Goal: Information Seeking & Learning: Learn about a topic

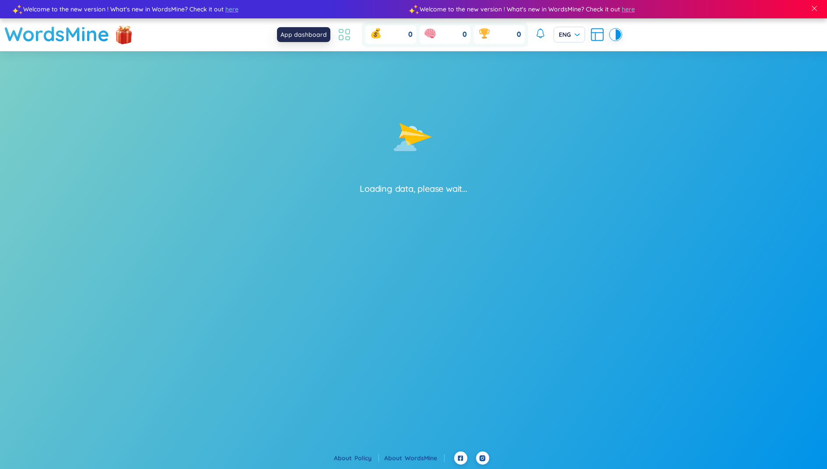
click at [341, 32] on icon at bounding box center [344, 35] width 16 height 16
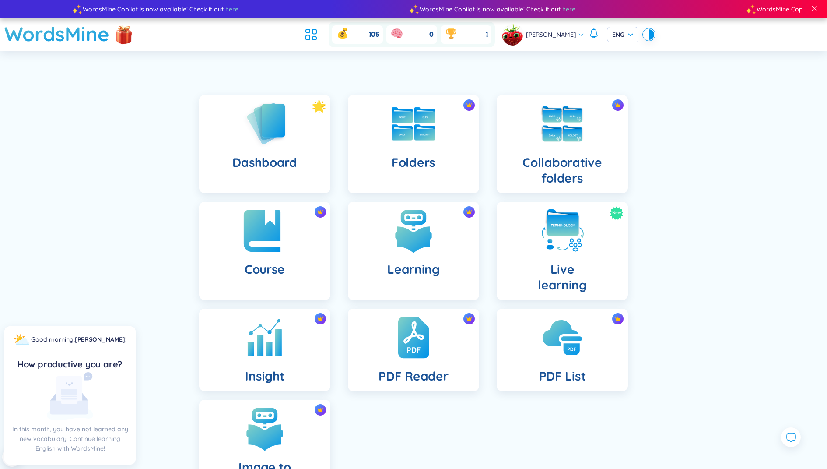
click at [254, 255] on div "Course" at bounding box center [264, 251] width 131 height 98
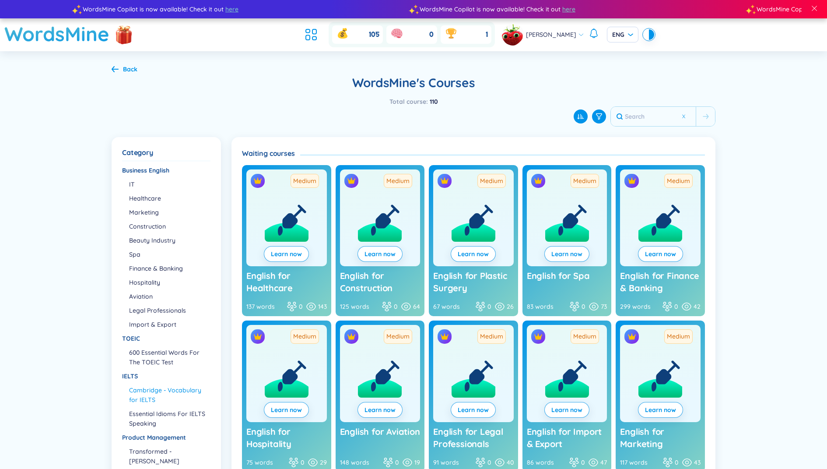
click at [177, 390] on li "Cambridge - Vocabulary for IELTS" at bounding box center [169, 394] width 81 height 19
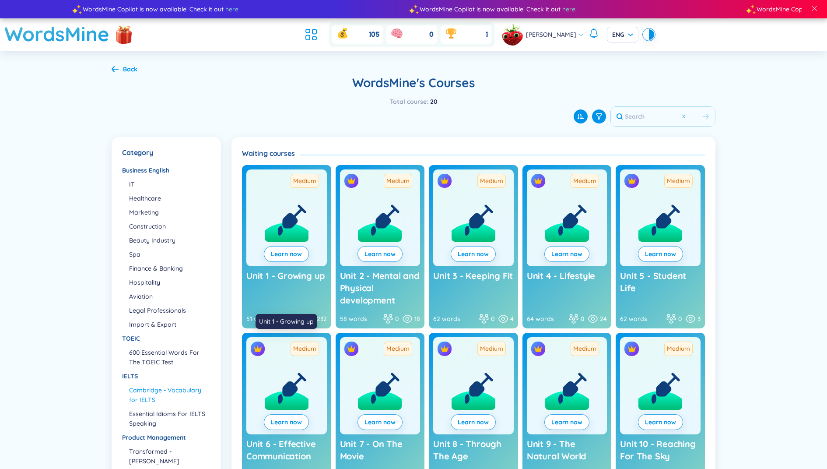
scroll to position [83, 0]
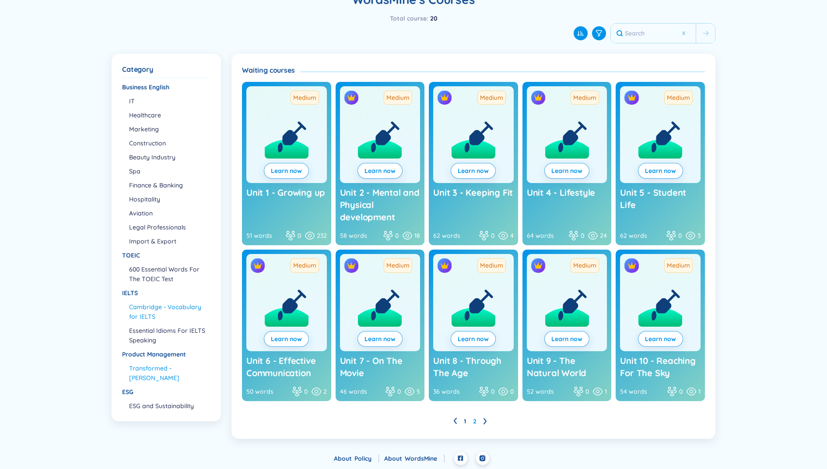
click at [158, 367] on li "Transformed - [PERSON_NAME]" at bounding box center [169, 372] width 81 height 19
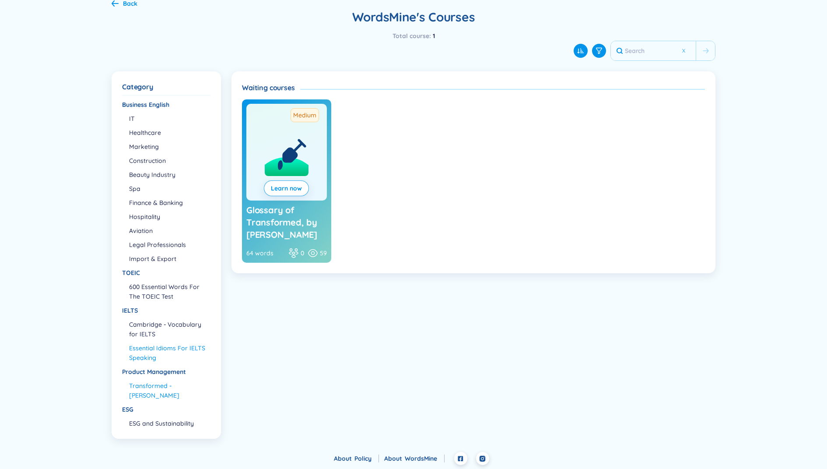
click at [147, 348] on li "Essential Idioms For IELTS Speaking" at bounding box center [169, 352] width 81 height 19
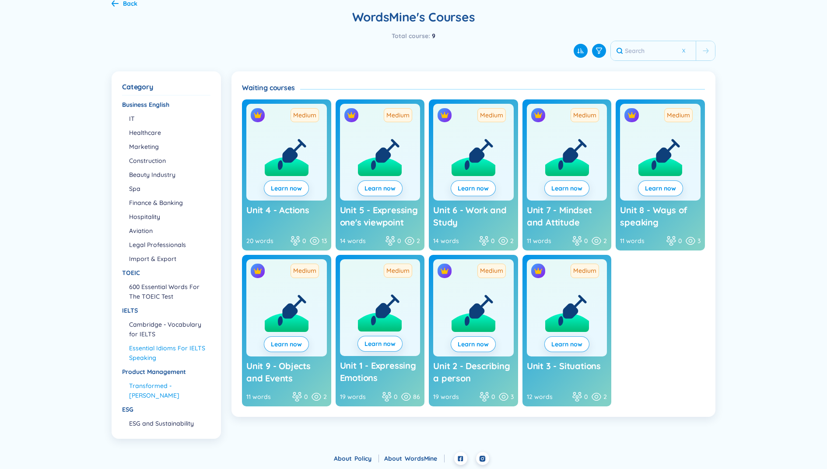
click at [154, 392] on li "Transformed - [PERSON_NAME]" at bounding box center [169, 390] width 81 height 19
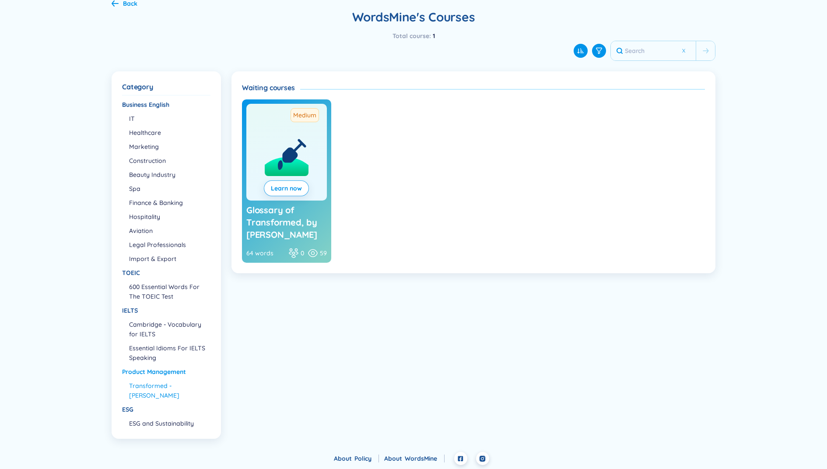
click at [155, 370] on div "Product Management" at bounding box center [166, 372] width 88 height 10
click at [157, 378] on li "Product Management Transformed - [PERSON_NAME]" at bounding box center [166, 383] width 88 height 33
click at [302, 186] on link "Learn now" at bounding box center [286, 188] width 31 height 10
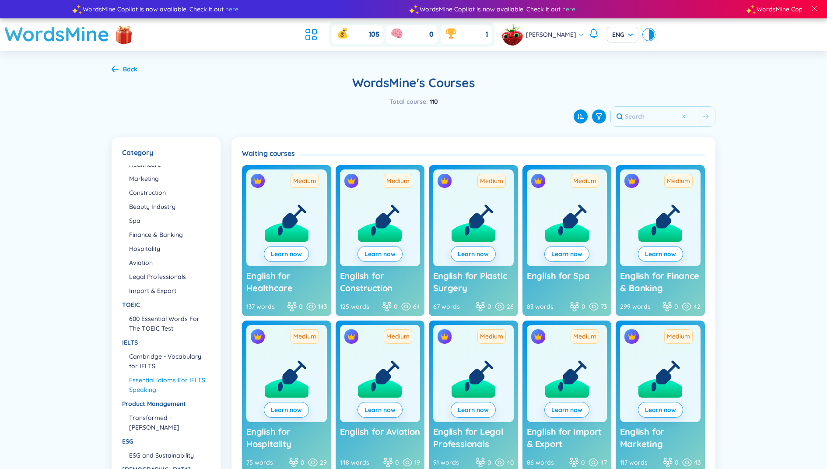
scroll to position [34, 0]
click at [151, 417] on li "Transformed - [PERSON_NAME]" at bounding box center [169, 421] width 81 height 19
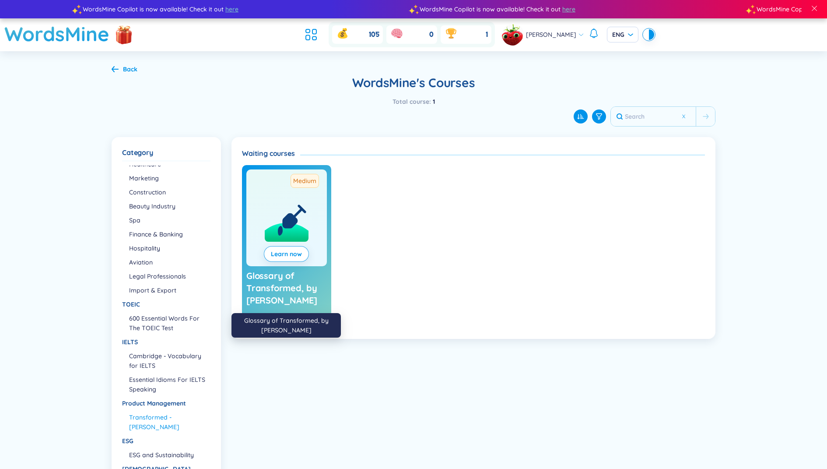
click at [276, 291] on span "Glossary of Transformed, by [PERSON_NAME]" at bounding box center [281, 287] width 71 height 35
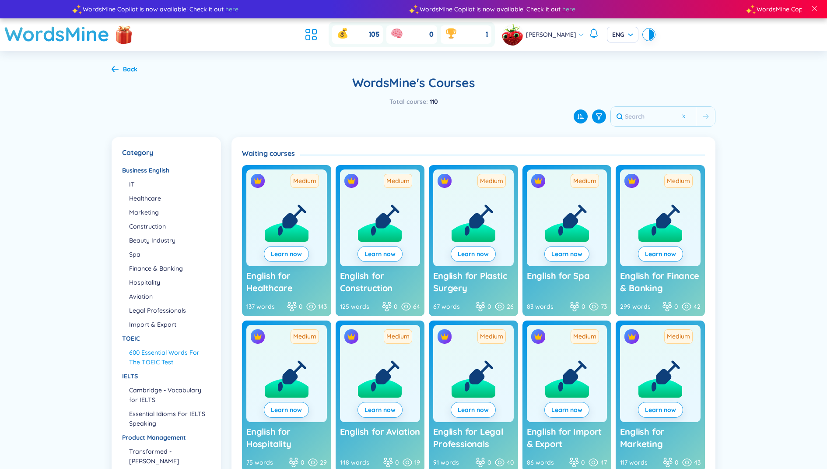
click at [177, 357] on li "600 Essential Words For The TOEIC Test" at bounding box center [169, 356] width 81 height 19
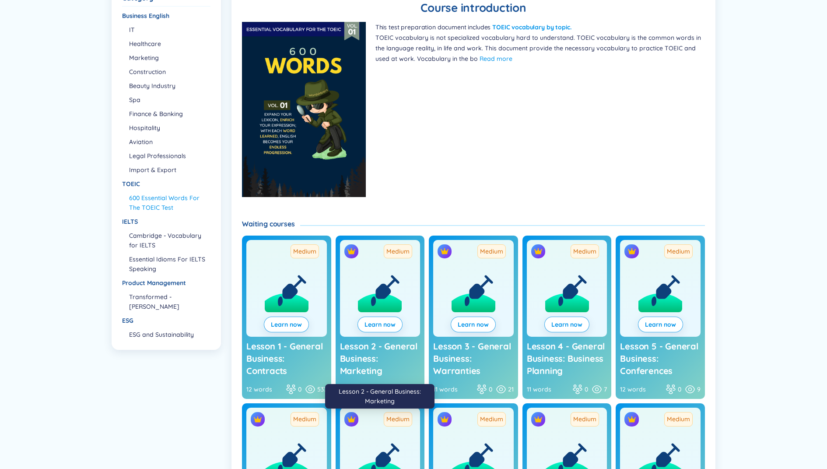
scroll to position [154, 0]
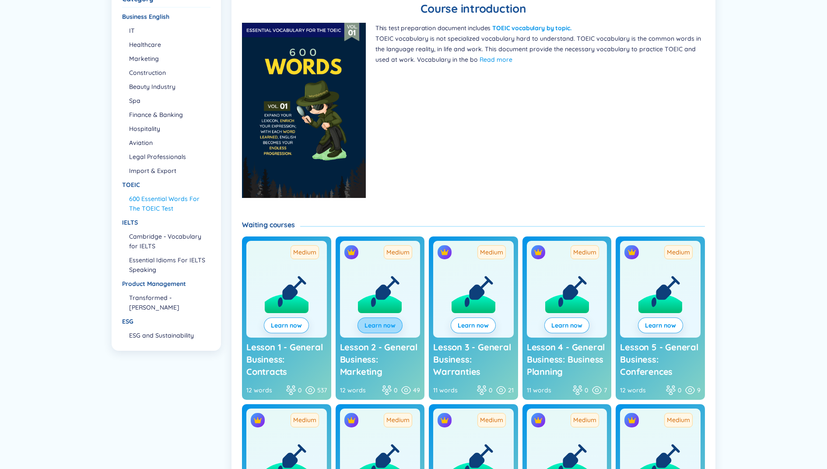
click at [375, 323] on span "Learn now" at bounding box center [379, 325] width 31 height 9
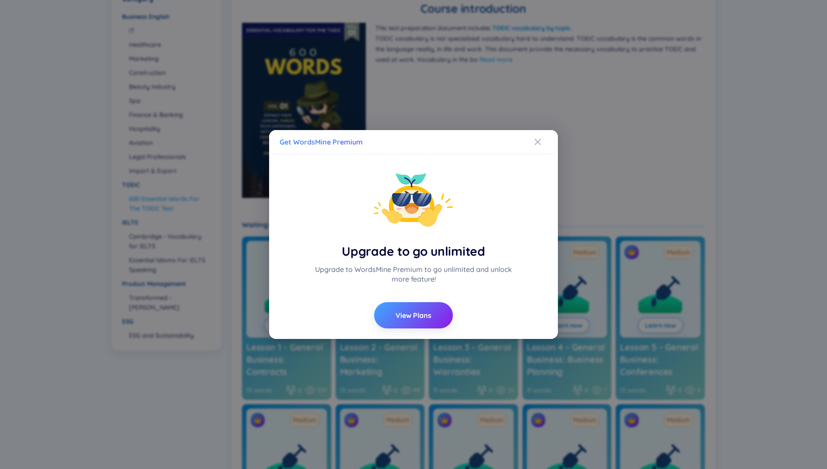
click at [441, 363] on div "Get WordsMine Premium Upgrade to go unlimited Upgrade to WordsMine Premium to g…" at bounding box center [413, 234] width 827 height 469
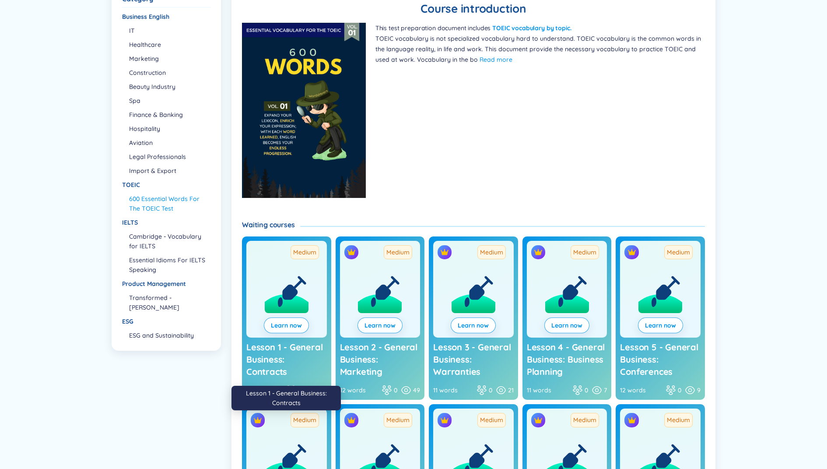
click at [291, 344] on span "Lesson 1 - General Business: Contracts" at bounding box center [284, 358] width 76 height 35
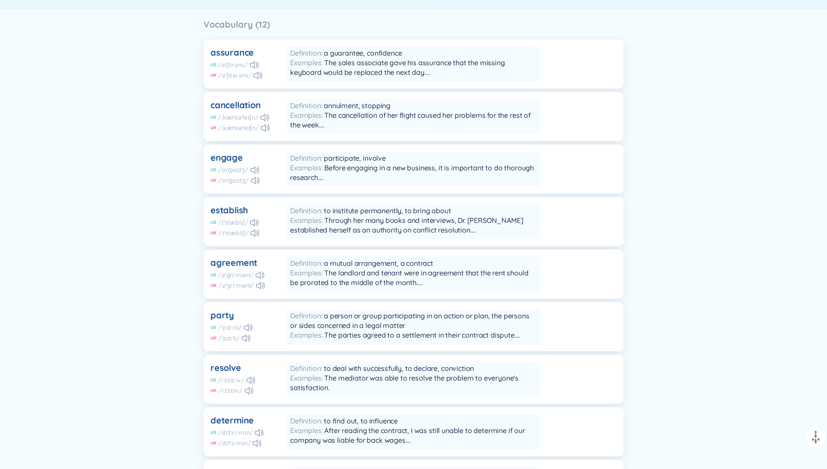
scroll to position [190, 0]
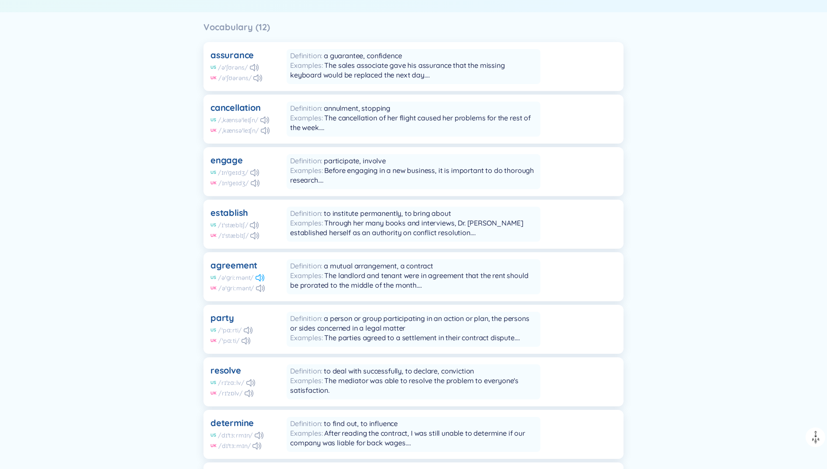
click at [259, 277] on icon at bounding box center [260, 277] width 9 height 7
click at [259, 287] on icon at bounding box center [260, 287] width 9 height 7
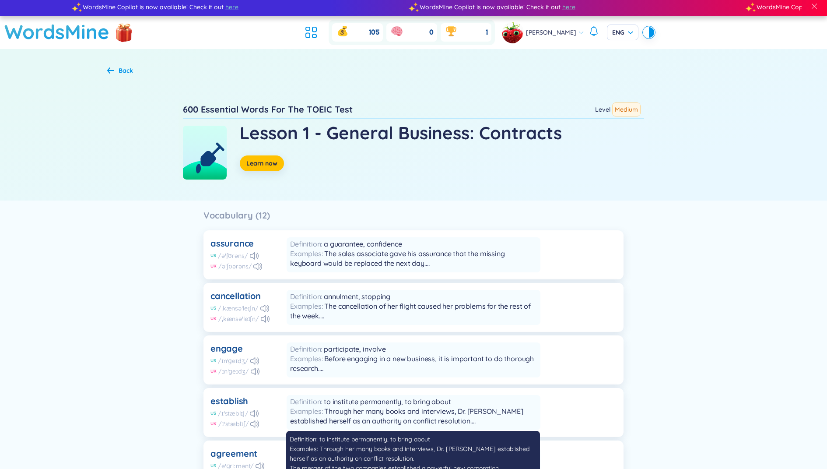
scroll to position [0, 0]
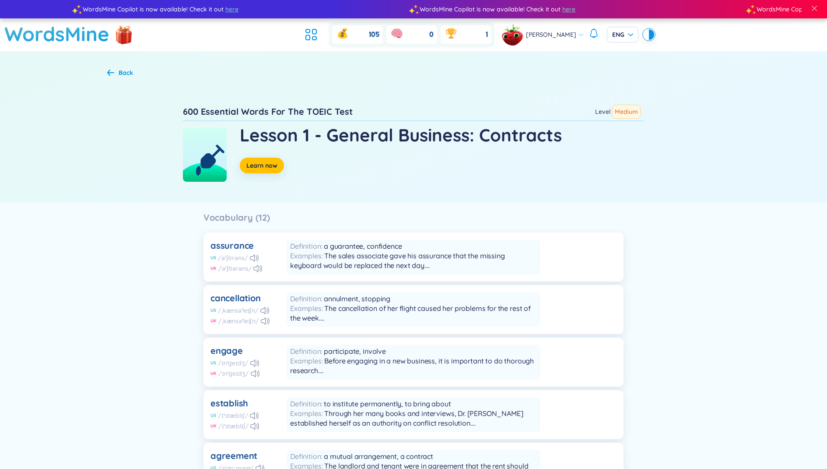
click at [118, 70] on div "Back" at bounding box center [413, 73] width 613 height 10
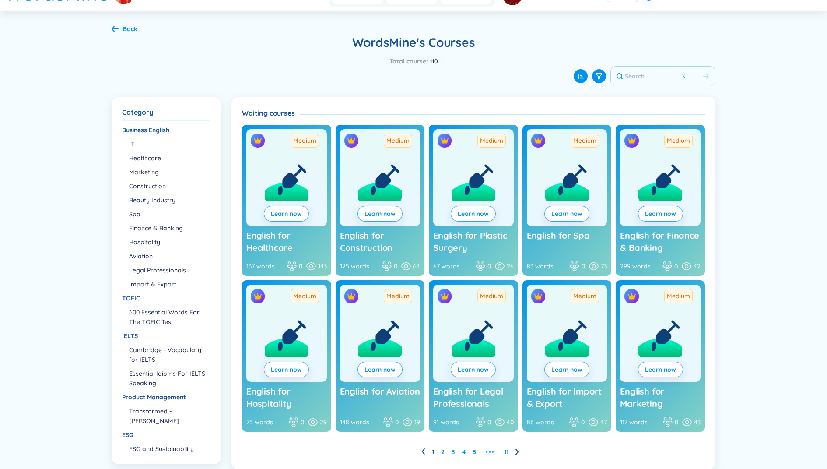
scroll to position [41, 0]
click at [180, 415] on li "Transformed - [PERSON_NAME]" at bounding box center [169, 415] width 81 height 19
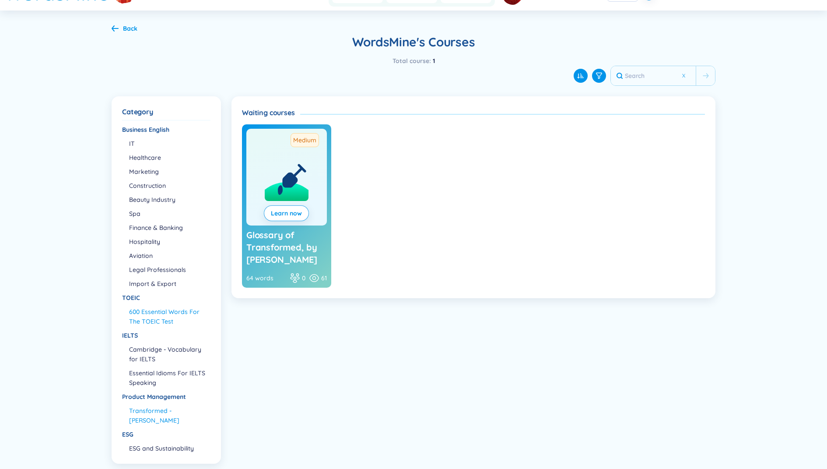
click at [141, 317] on li "600 Essential Words For The TOEIC Test" at bounding box center [169, 316] width 81 height 19
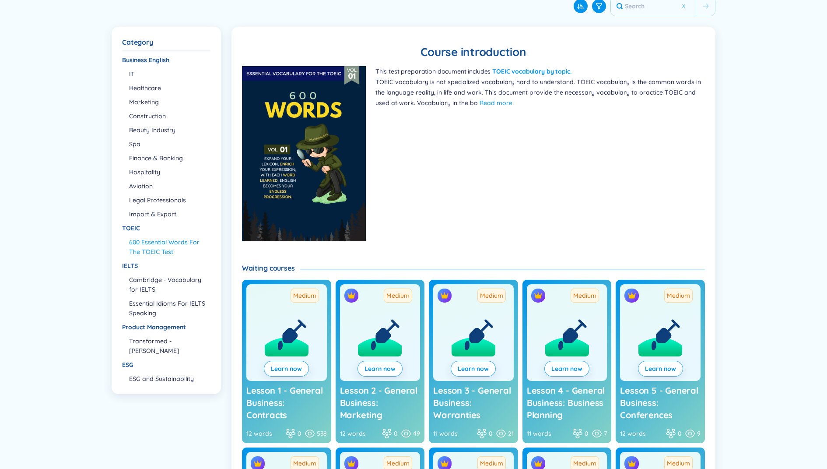
scroll to position [111, 0]
click at [276, 401] on span "Lesson 1 - General Business: Contracts" at bounding box center [284, 401] width 76 height 35
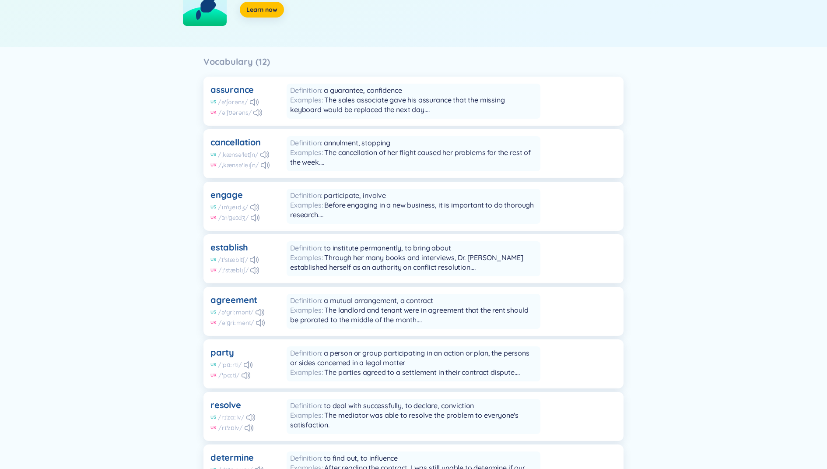
scroll to position [159, 0]
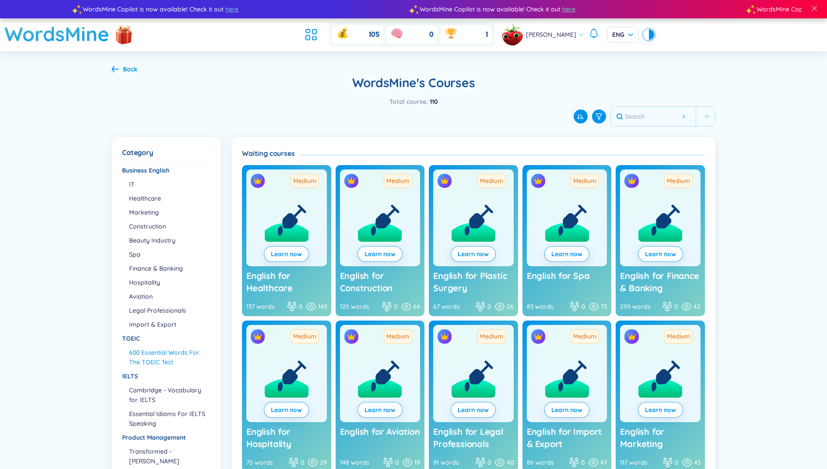
click at [158, 361] on li "600 Essential Words For The TOEIC Test" at bounding box center [169, 356] width 81 height 19
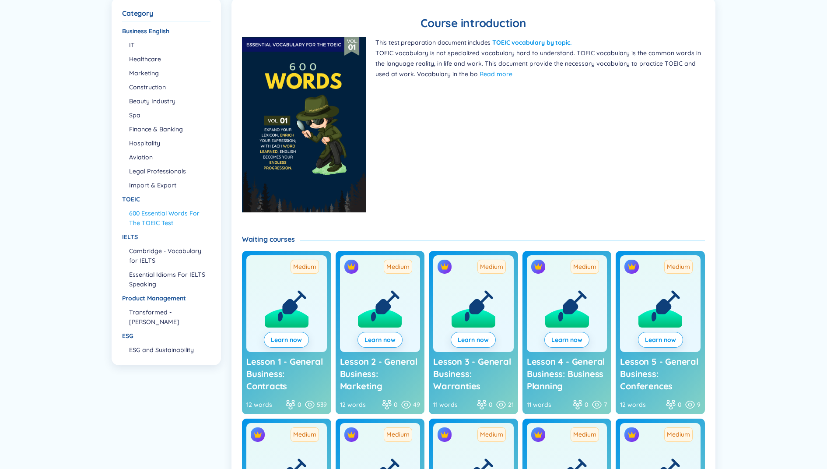
scroll to position [178, 0]
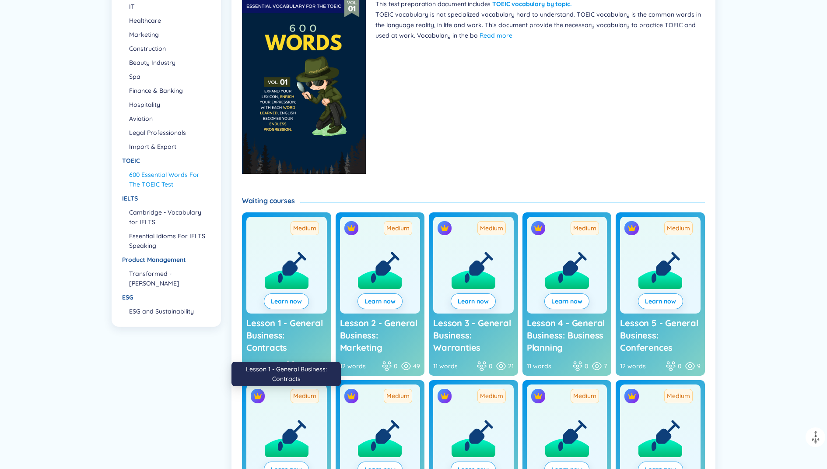
click at [270, 322] on span "Lesson 1 - General Business: Contracts" at bounding box center [284, 334] width 76 height 35
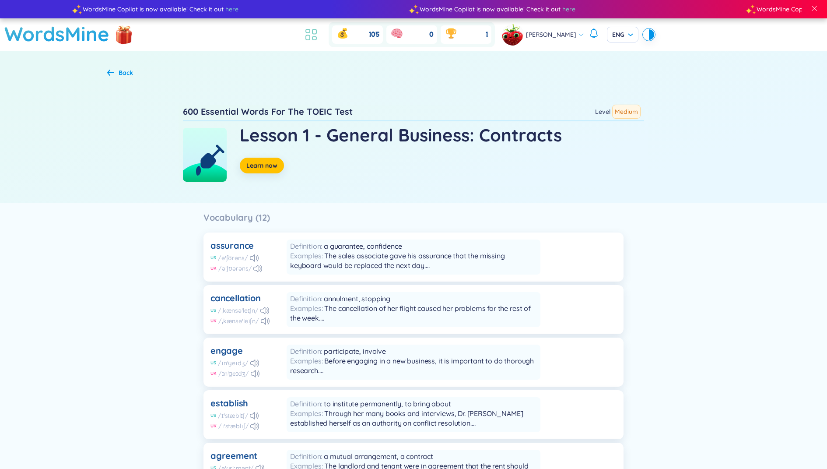
click at [319, 39] on icon at bounding box center [311, 35] width 16 height 16
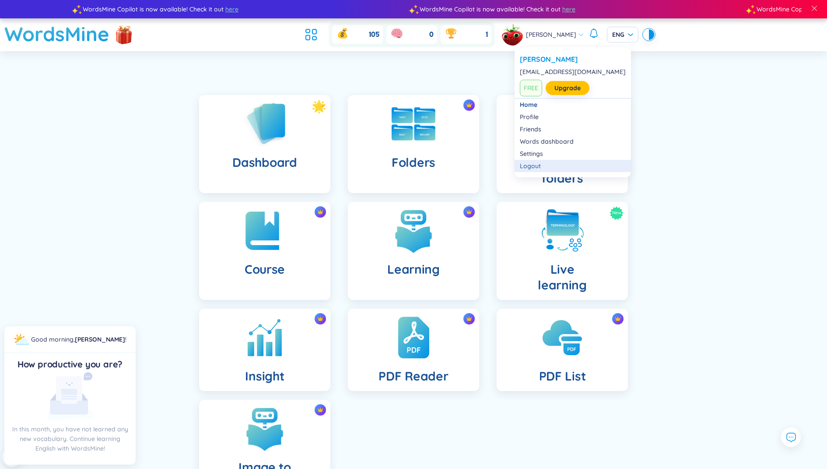
click at [550, 170] on li "Logout" at bounding box center [573, 166] width 116 height 12
click at [537, 165] on div "Logout" at bounding box center [573, 165] width 106 height 9
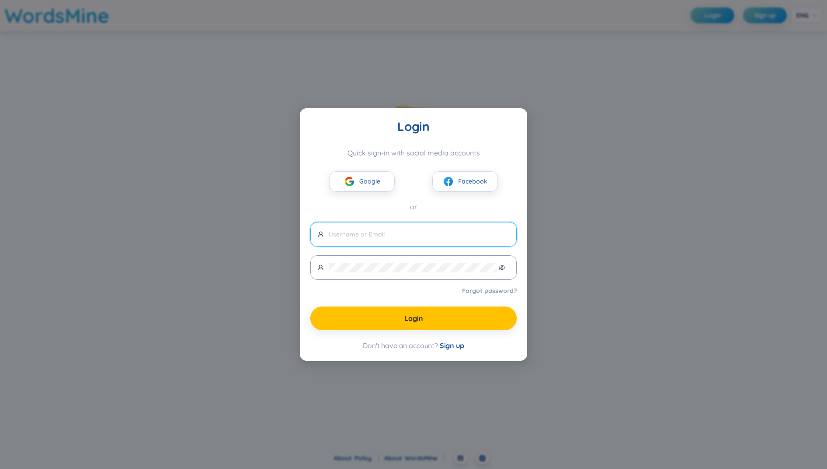
click at [460, 239] on span at bounding box center [413, 234] width 207 height 25
type input "[EMAIL_ADDRESS][DOMAIN_NAME]"
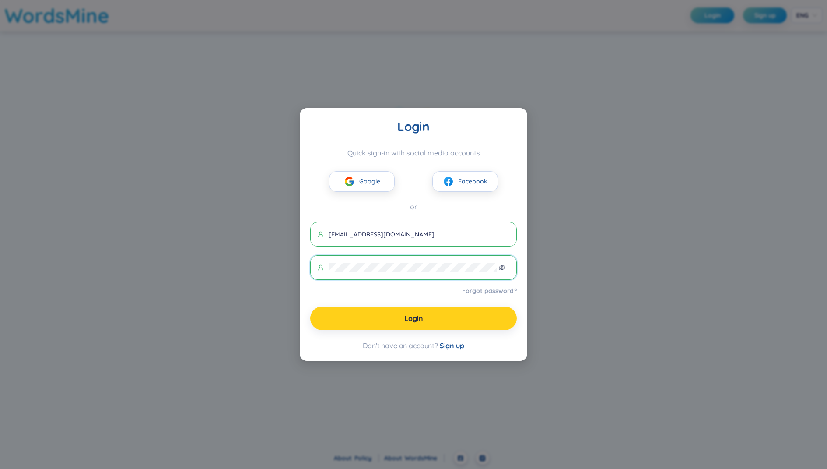
click at [449, 315] on button "Login" at bounding box center [413, 318] width 207 height 24
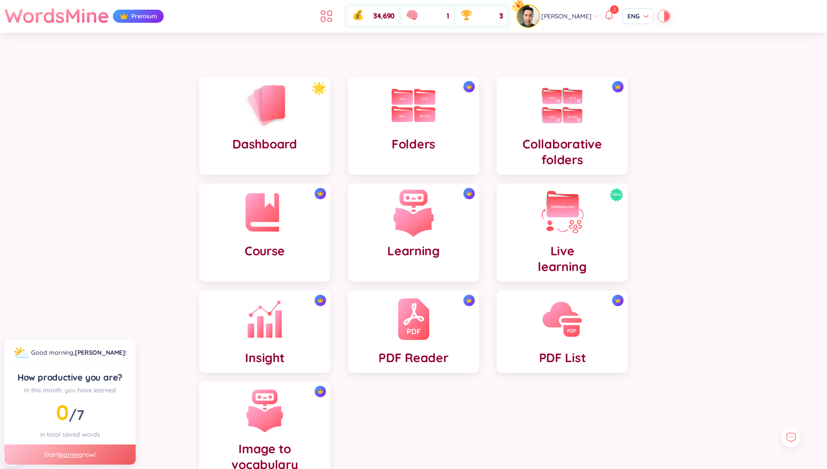
click at [403, 233] on img at bounding box center [413, 212] width 48 height 48
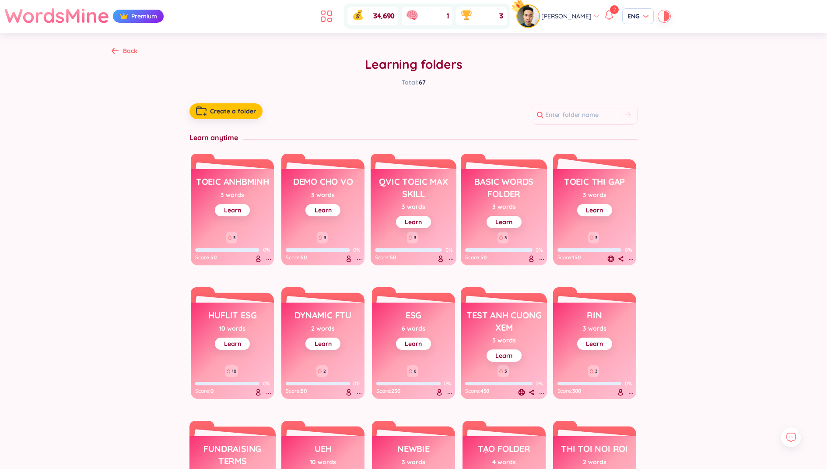
click at [576, 183] on h3 "toeic thi gap" at bounding box center [594, 183] width 61 height 17
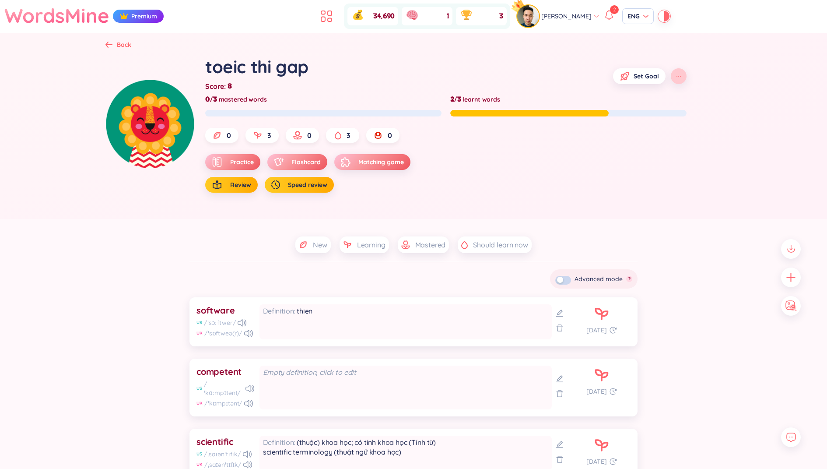
click at [686, 77] on button "button" at bounding box center [679, 76] width 16 height 16
click at [685, 113] on div "Choose type learning" at bounding box center [684, 114] width 60 height 10
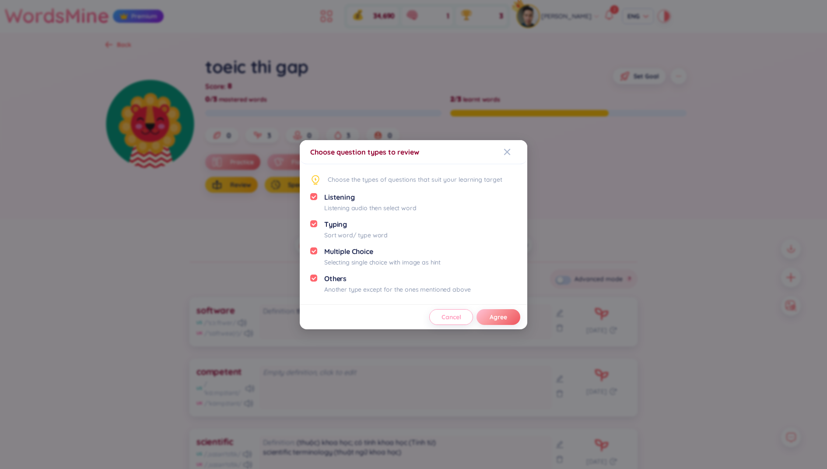
click at [446, 318] on span "Cancel" at bounding box center [451, 316] width 20 height 9
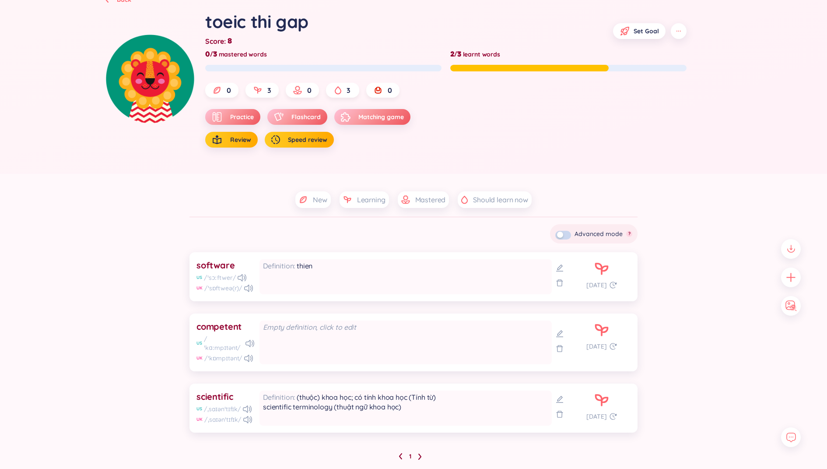
scroll to position [64, 0]
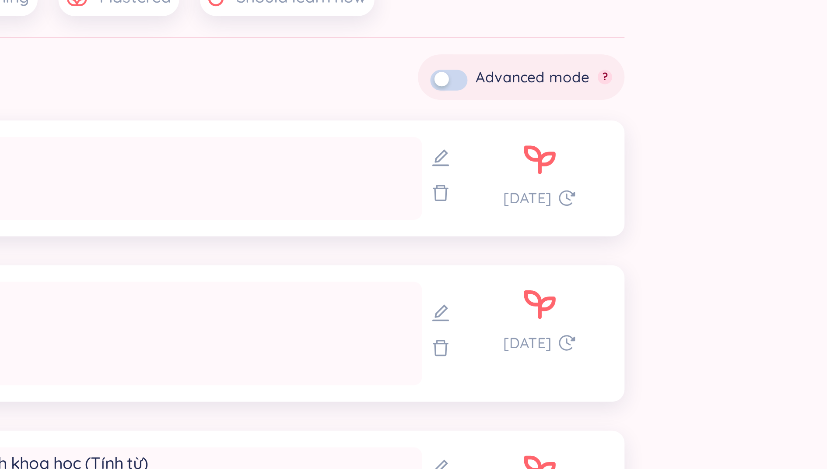
drag, startPoint x: 610, startPoint y: 328, endPoint x: 572, endPoint y: 329, distance: 38.1
click at [572, 329] on div "competent US /ˈkɑːmpɪtənt/ UK /ˈkɒmpɪtənt/ Empty definition, click to edit [DAT…" at bounding box center [413, 323] width 448 height 58
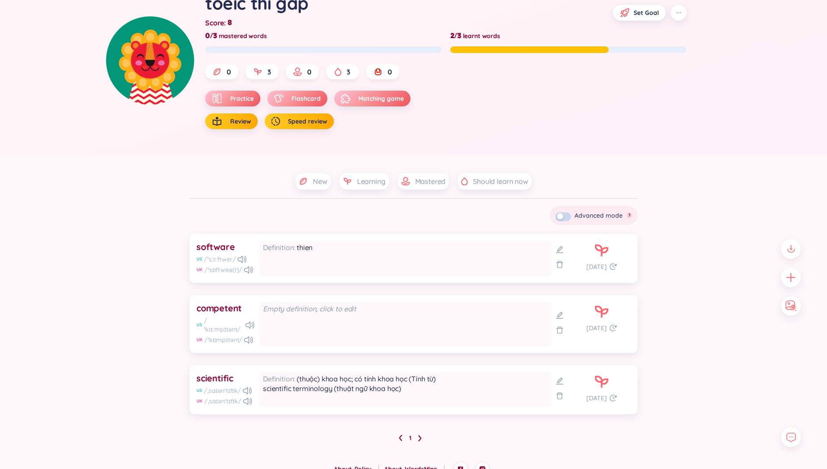
scroll to position [0, 0]
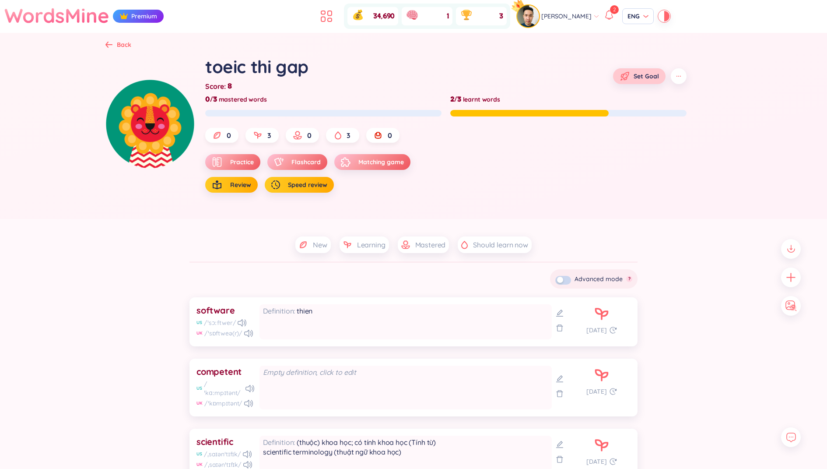
click at [619, 76] on button "Set Goal" at bounding box center [639, 76] width 53 height 16
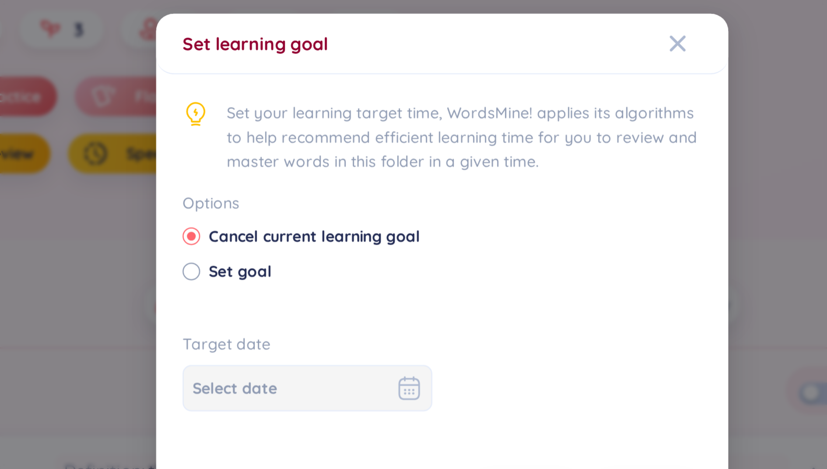
click at [333, 234] on span "Set goal" at bounding box center [333, 232] width 32 height 10
click at [316, 234] on input "Set goal" at bounding box center [313, 231] width 6 height 6
radio input "true"
radio input "false"
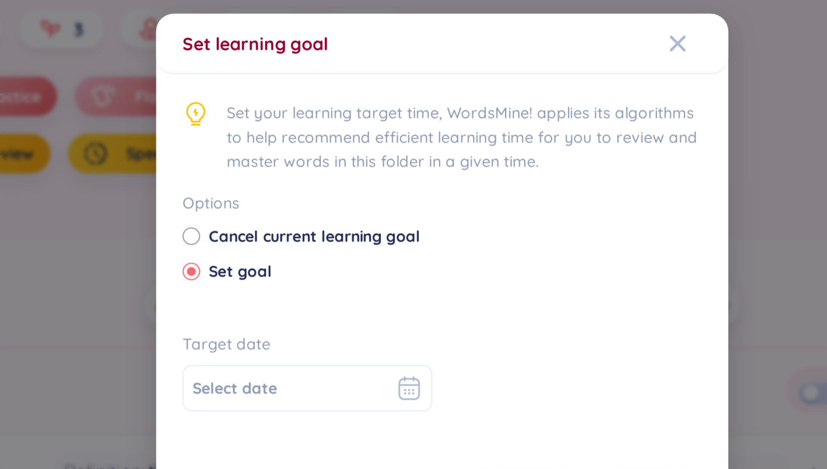
click at [346, 278] on input at bounding box center [353, 278] width 79 height 10
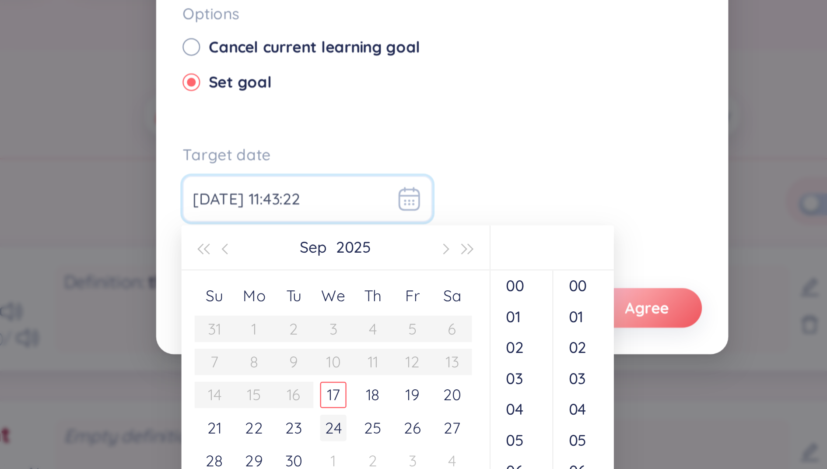
click at [371, 369] on div "24" at bounding box center [370, 369] width 11 height 11
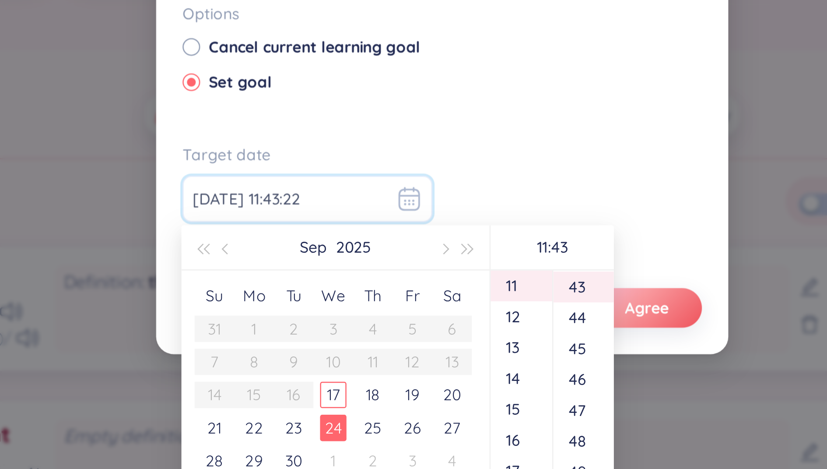
type input "[DATE] 11:43:22"
click at [490, 317] on span "Agree" at bounding box center [495, 321] width 18 height 9
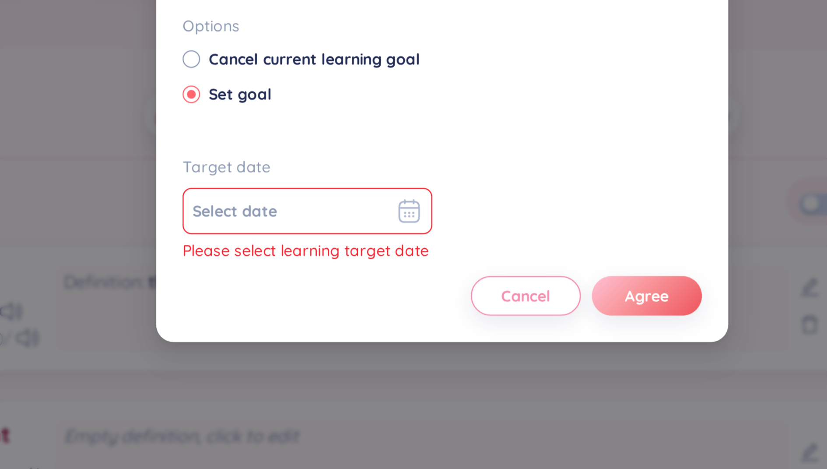
click at [385, 283] on div at bounding box center [359, 282] width 91 height 11
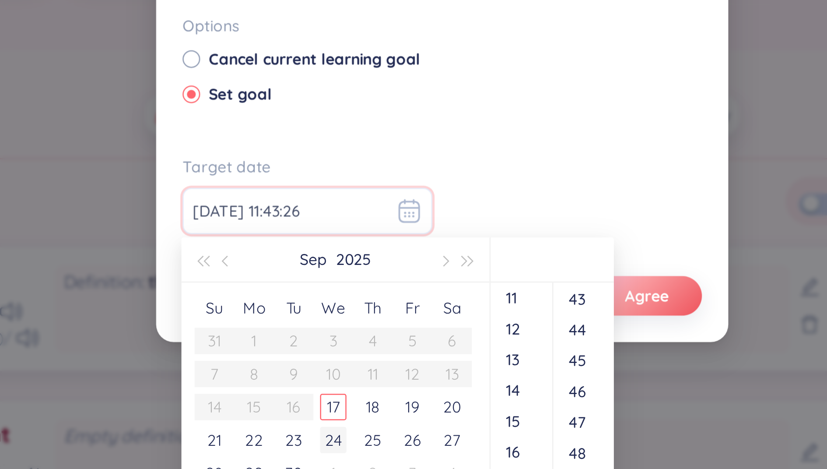
click at [368, 368] on td "24" at bounding box center [370, 373] width 16 height 13
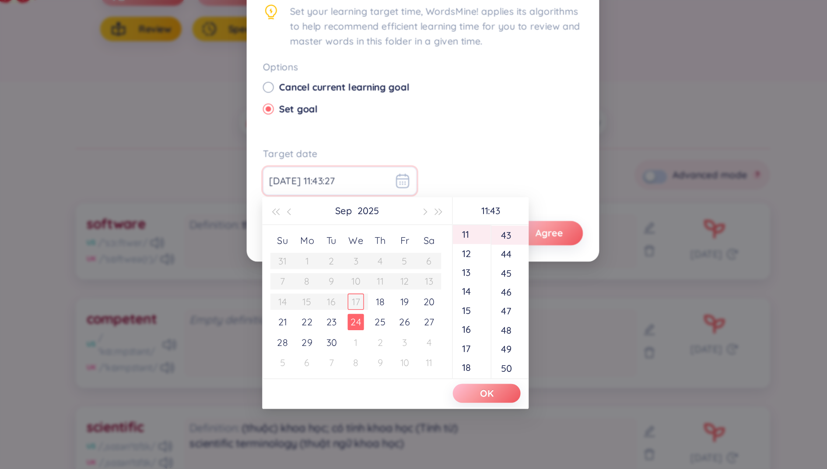
type input "[DATE] 11:43:27"
click at [448, 415] on button "OK" at bounding box center [455, 419] width 44 height 12
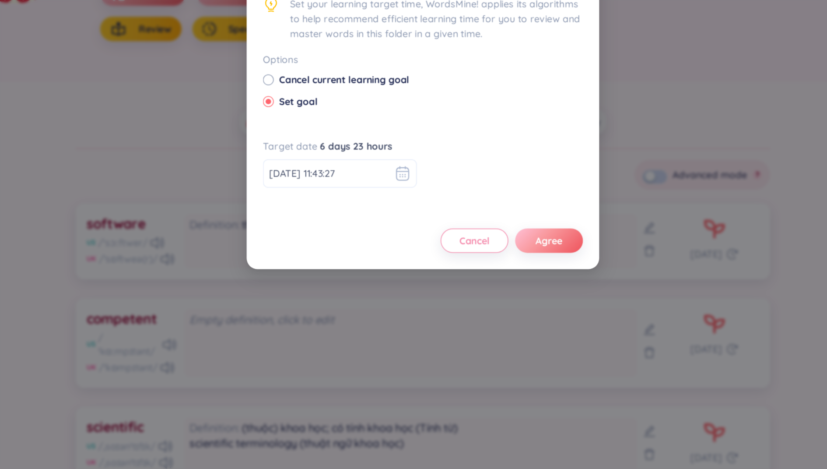
drag, startPoint x: 497, startPoint y: 324, endPoint x: 486, endPoint y: 277, distance: 48.9
click at [486, 277] on form "Options Cancel current learning goal Set goal Target date 6 days 23 hours [DATE…" at bounding box center [413, 265] width 207 height 130
click at [480, 328] on button "Agree" at bounding box center [495, 321] width 44 height 16
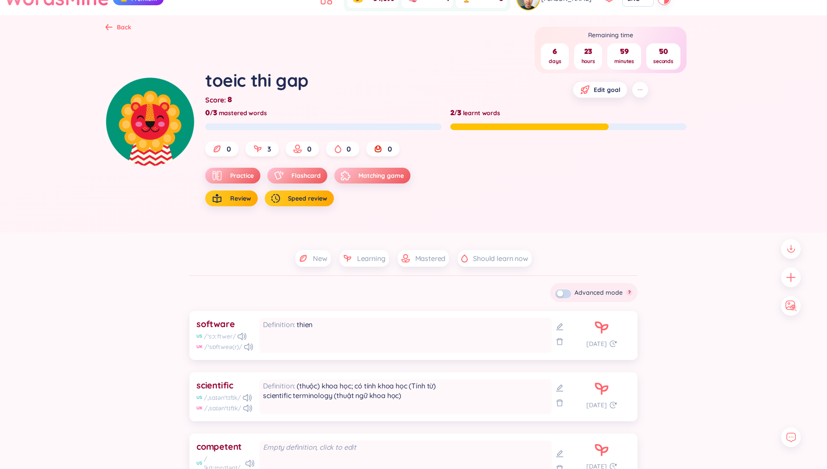
scroll to position [0, 0]
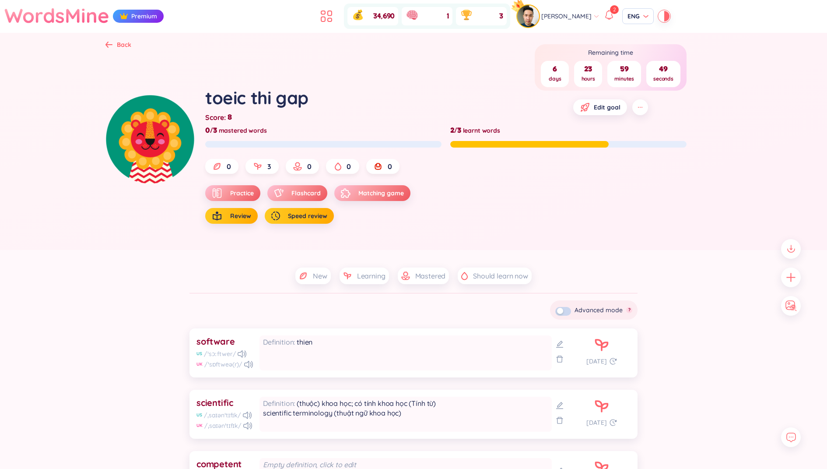
click at [121, 43] on div "Back" at bounding box center [124, 45] width 14 height 10
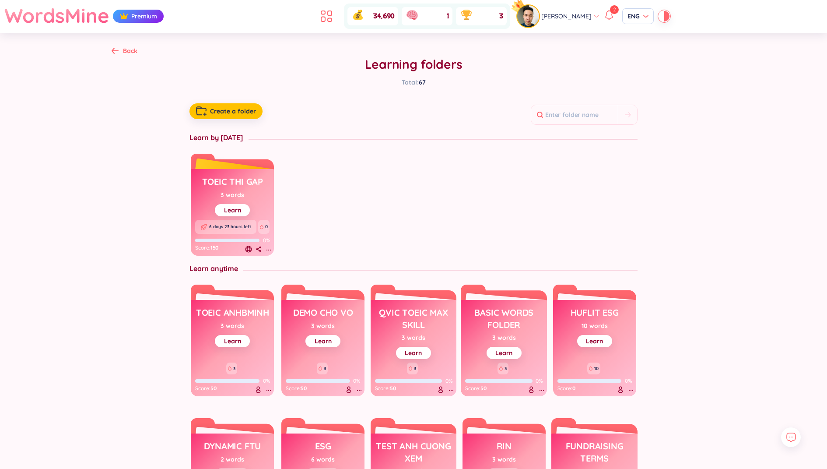
click at [228, 179] on h3 "toeic thi gap" at bounding box center [232, 183] width 61 height 17
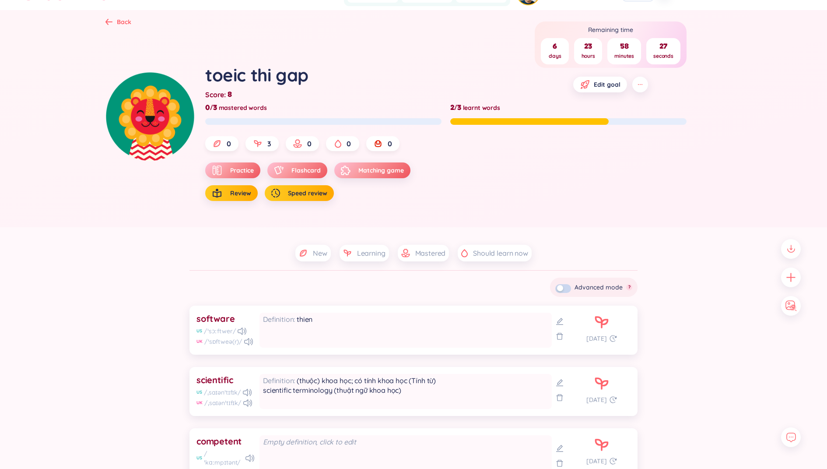
scroll to position [32, 0]
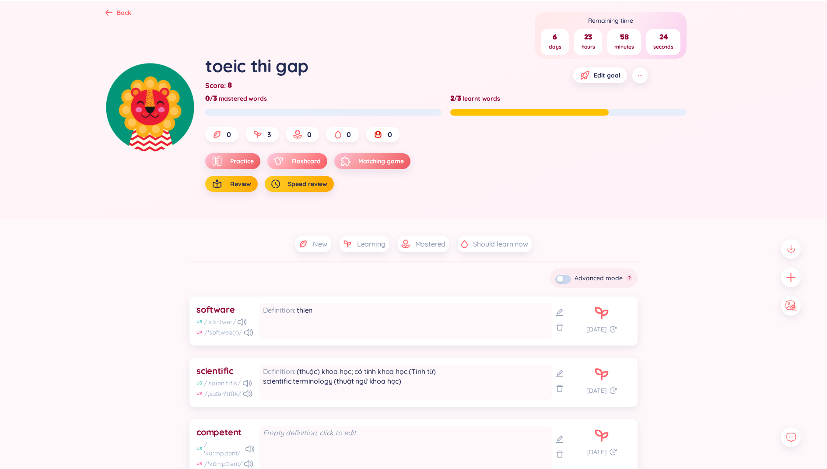
click at [286, 157] on div "button" at bounding box center [280, 161] width 13 height 9
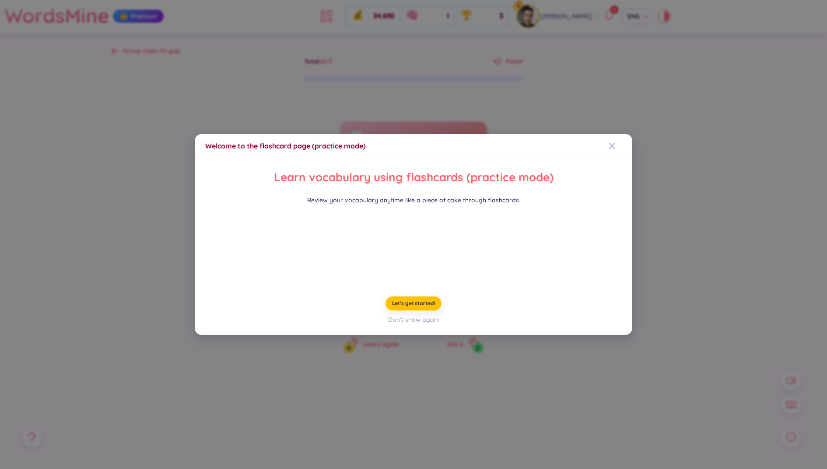
click at [122, 288] on div "Welcome to the flashcard page (practice mode) Learn vocabulary using flashcards…" at bounding box center [413, 234] width 827 height 469
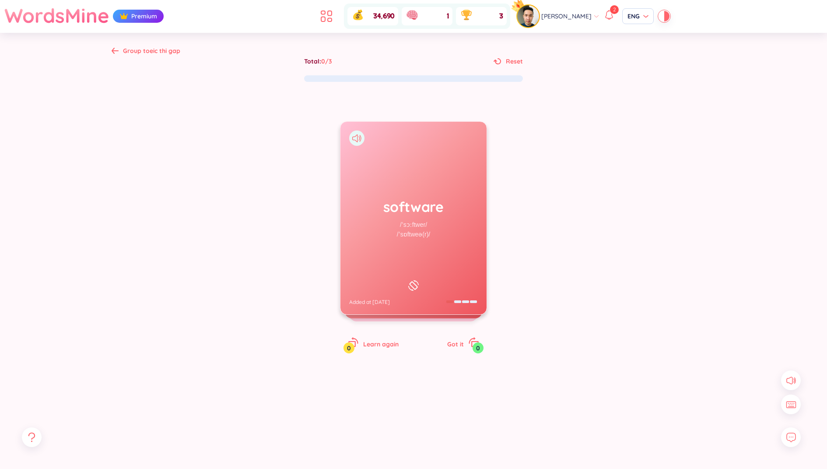
click at [127, 52] on span "Group toeic thi gap" at bounding box center [151, 51] width 57 height 8
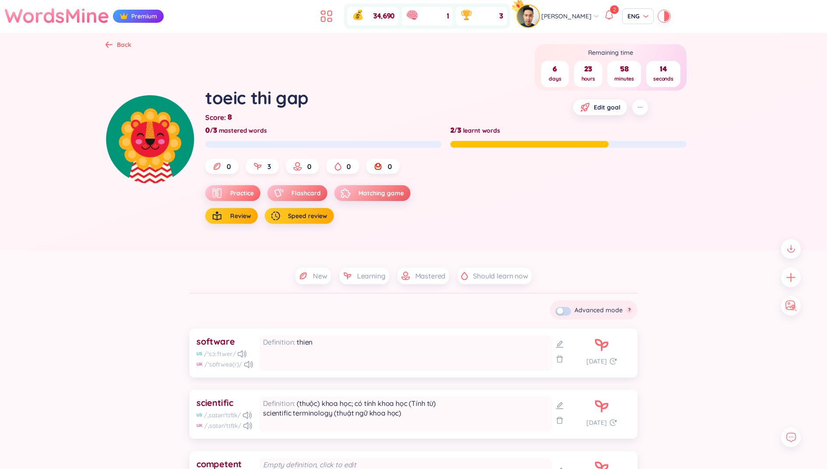
click at [231, 194] on span "Practice" at bounding box center [242, 193] width 24 height 9
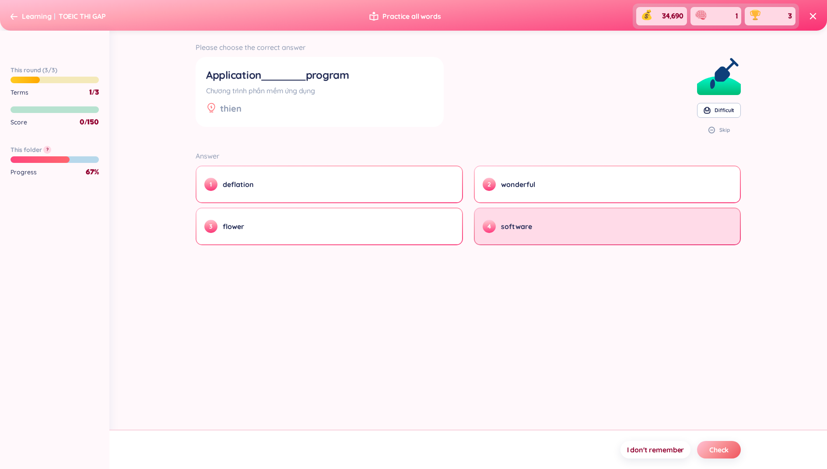
click at [492, 217] on button "4 software" at bounding box center [608, 226] width 266 height 36
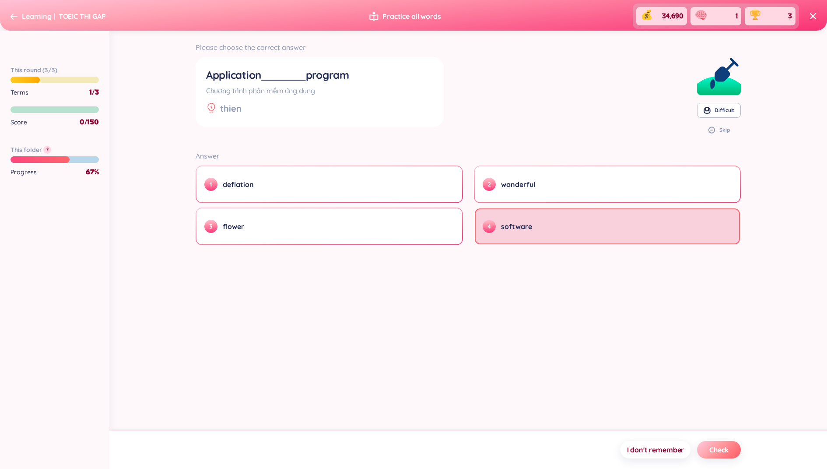
click at [720, 449] on span "Check" at bounding box center [718, 450] width 19 height 10
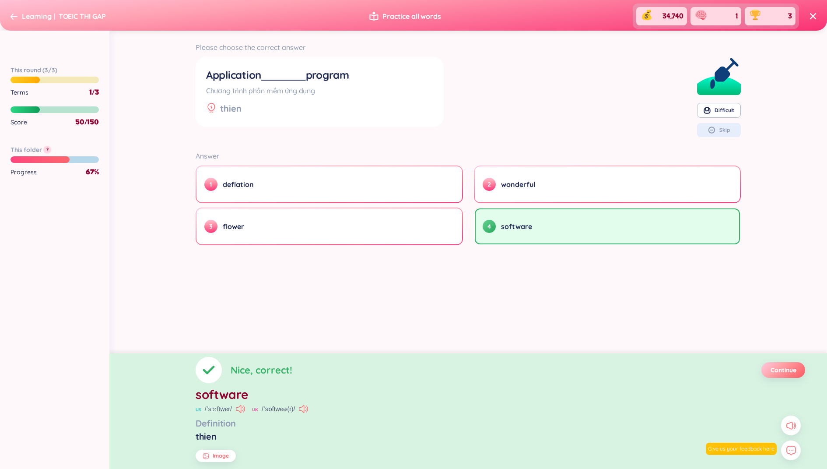
click at [776, 371] on span "Continue" at bounding box center [783, 369] width 26 height 9
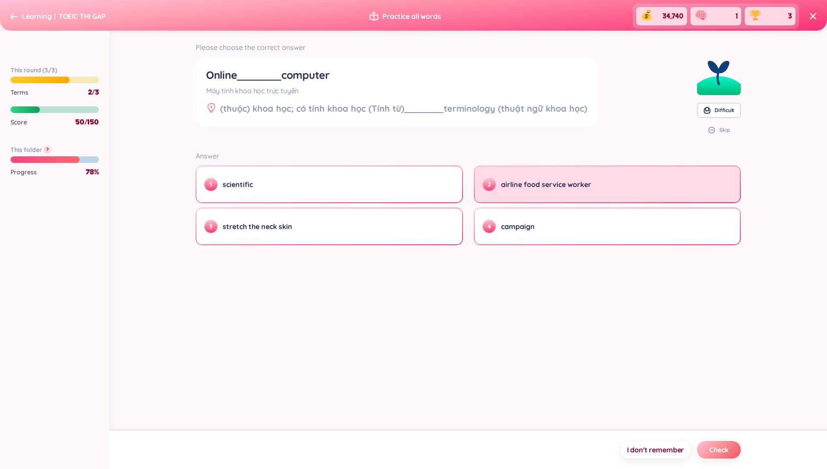
click at [572, 200] on button "2 airline food service worker" at bounding box center [608, 184] width 266 height 36
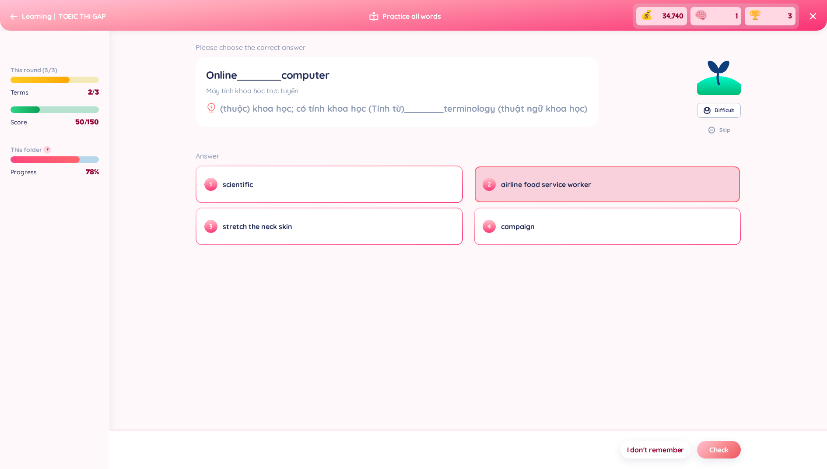
click at [717, 459] on section "I don't remember Check" at bounding box center [468, 448] width 718 height 39
click at [717, 452] on span "Check" at bounding box center [718, 450] width 19 height 10
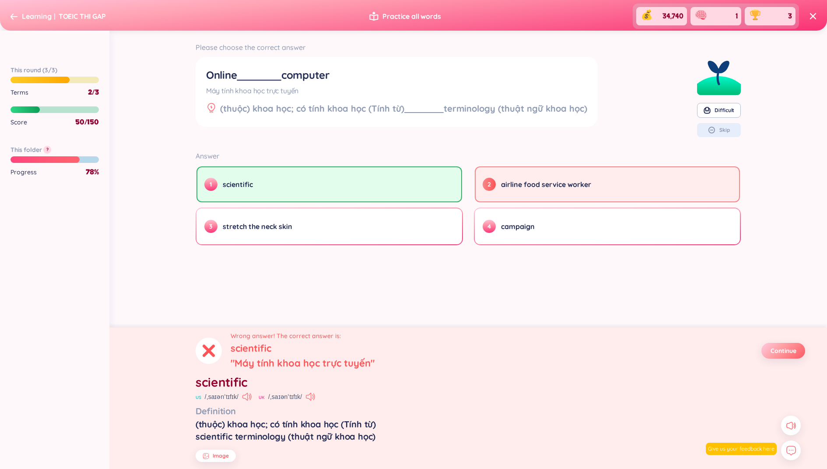
click at [779, 349] on span "Continue" at bounding box center [783, 350] width 26 height 9
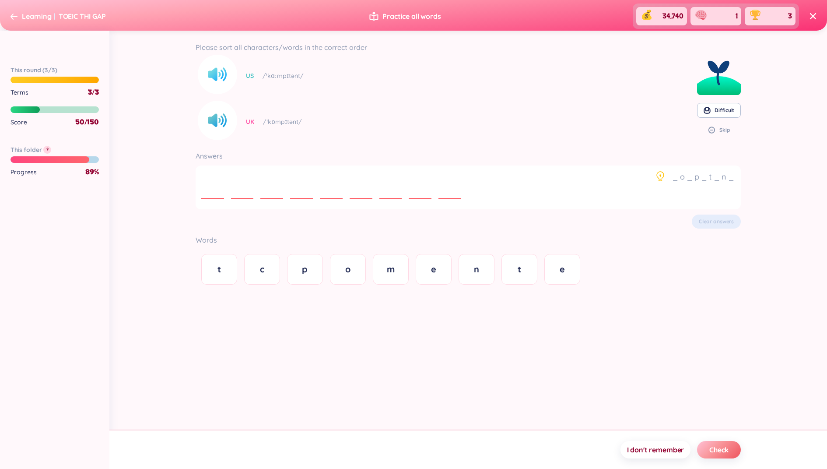
click at [214, 77] on icon at bounding box center [216, 74] width 16 height 13
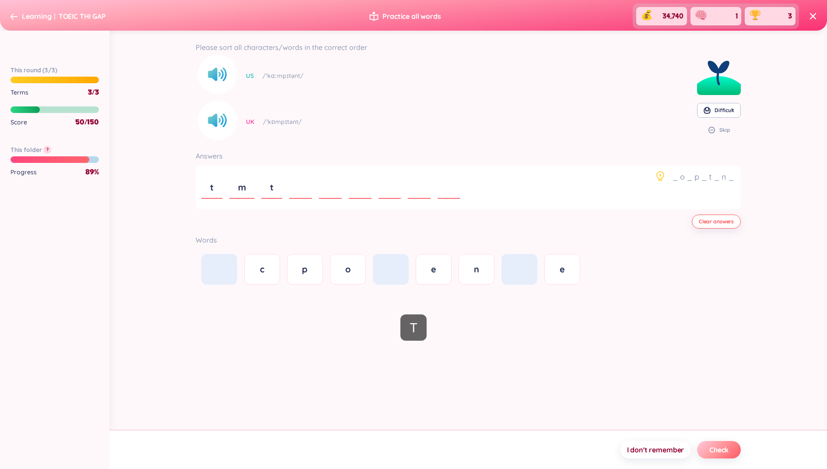
click at [718, 451] on span "Check" at bounding box center [718, 450] width 19 height 10
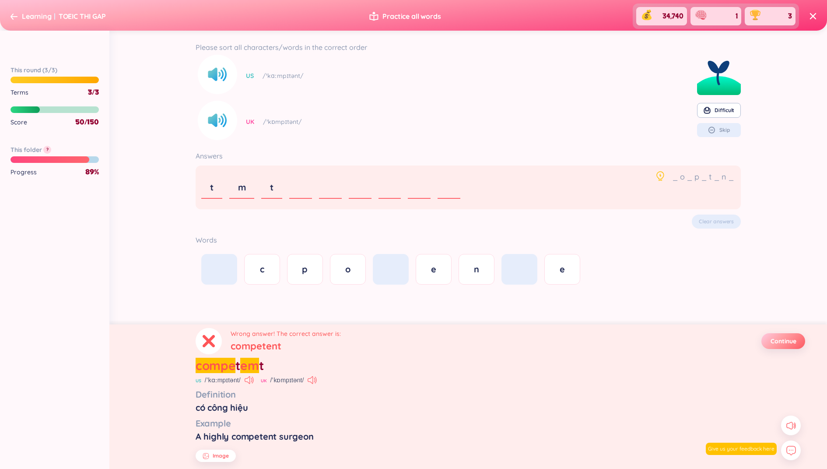
click at [781, 343] on span "Continue" at bounding box center [783, 340] width 26 height 9
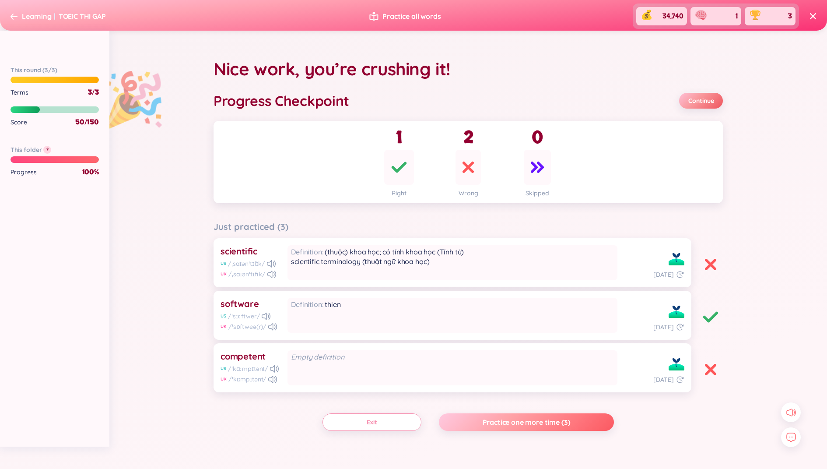
click at [579, 415] on button "Practice one more time (3)" at bounding box center [526, 422] width 175 height 18
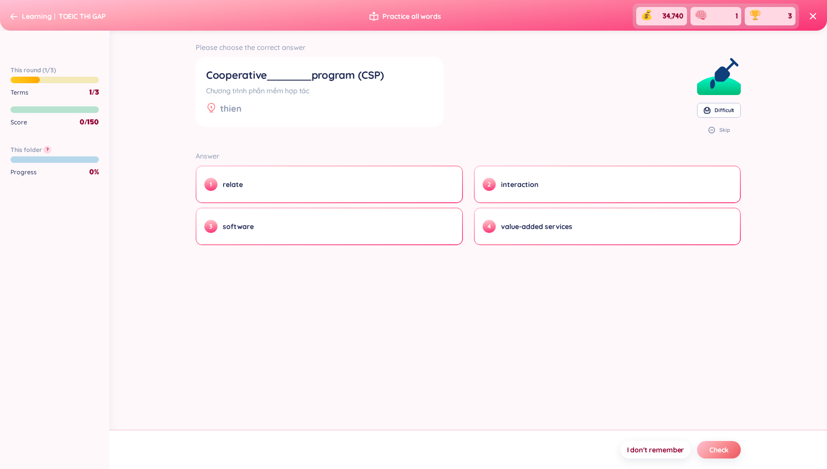
click at [12, 14] on icon at bounding box center [14, 16] width 7 height 7
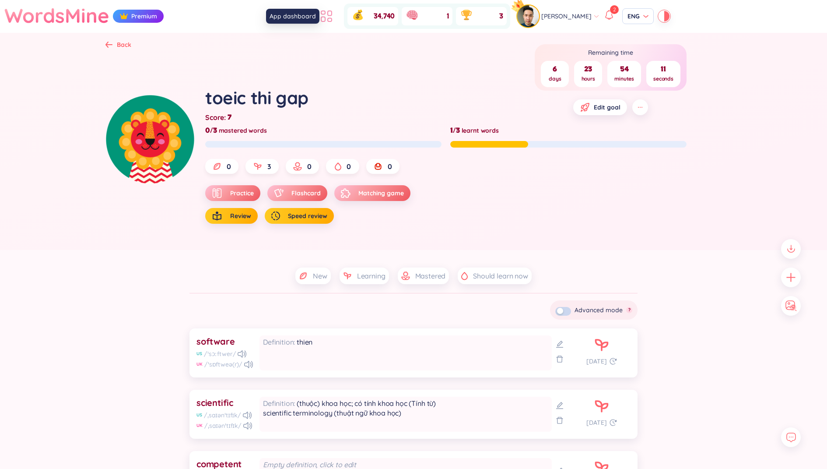
click at [334, 14] on icon at bounding box center [327, 16] width 16 height 16
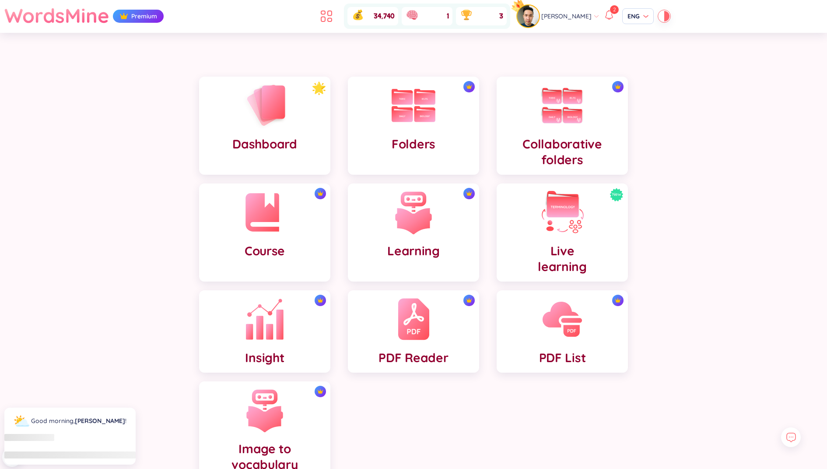
click at [245, 349] on div "Insight" at bounding box center [264, 331] width 131 height 82
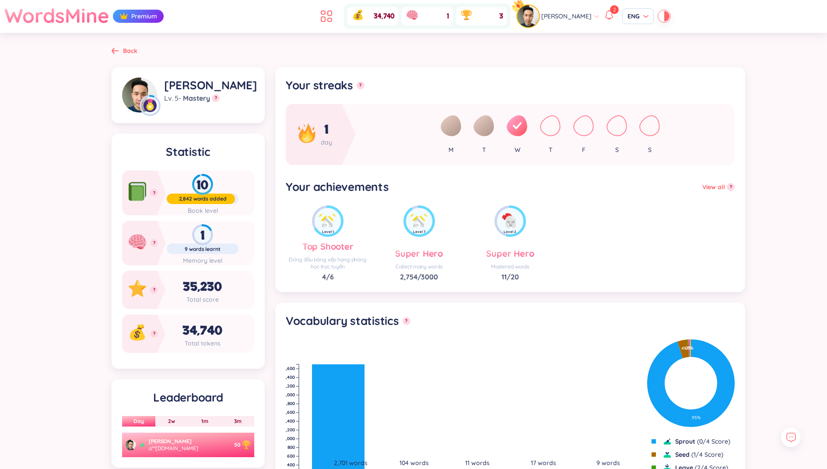
click at [53, 18] on h1 "WordsMine" at bounding box center [56, 15] width 105 height 31
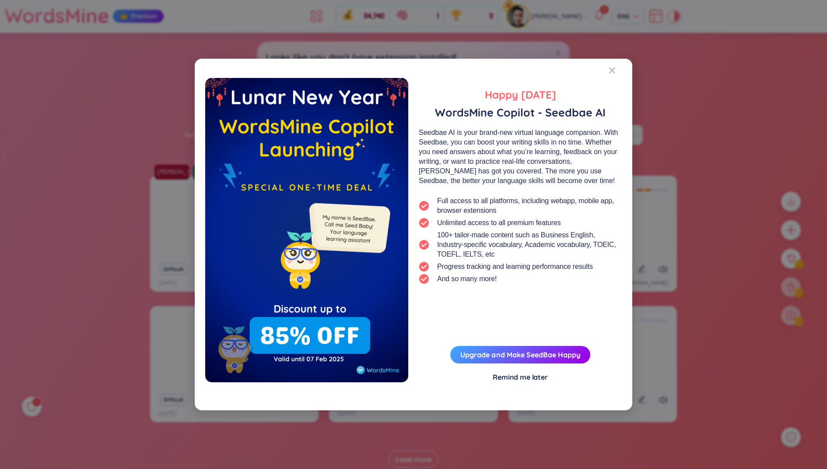
click at [707, 207] on div "Happy [DATE] WordsMine Copilot - Seedbae AI Seedbae AI is your brand-new virtua…" at bounding box center [413, 234] width 827 height 469
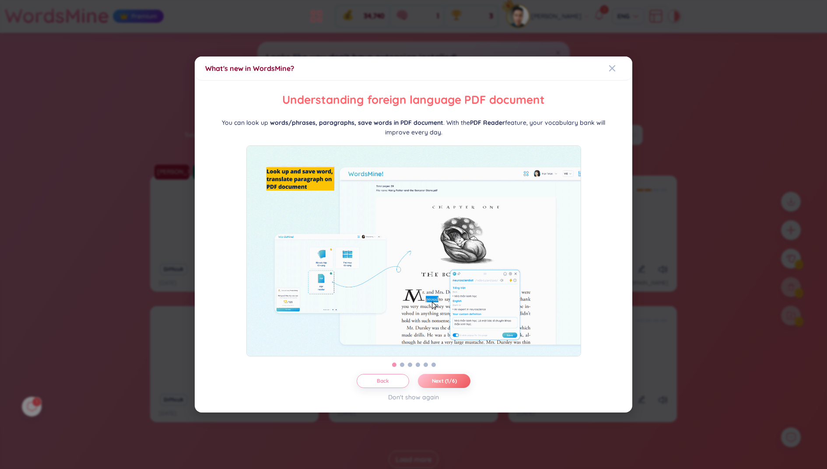
click at [451, 47] on div "What's new in WordsMine? Folder management WordsMine lets you manage and person…" at bounding box center [413, 234] width 827 height 469
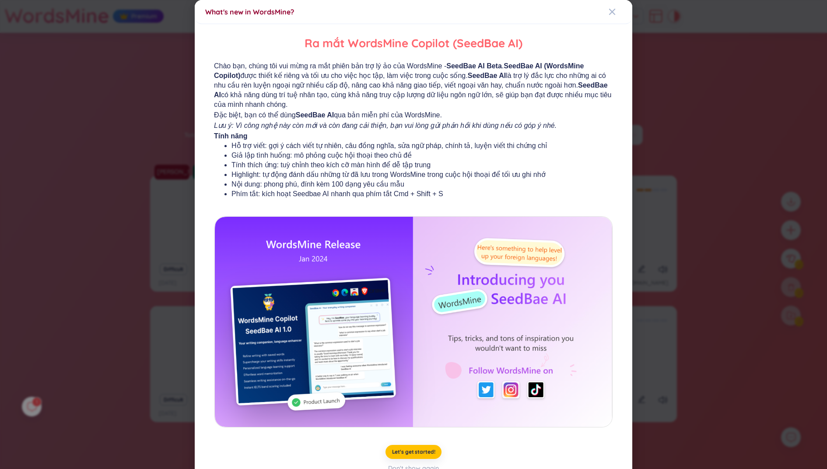
click at [143, 38] on div "What's new in WordsMine? Ra mắt WordsMine Copilot (SeedBae AI) Chào bạn, chúng …" at bounding box center [413, 234] width 827 height 469
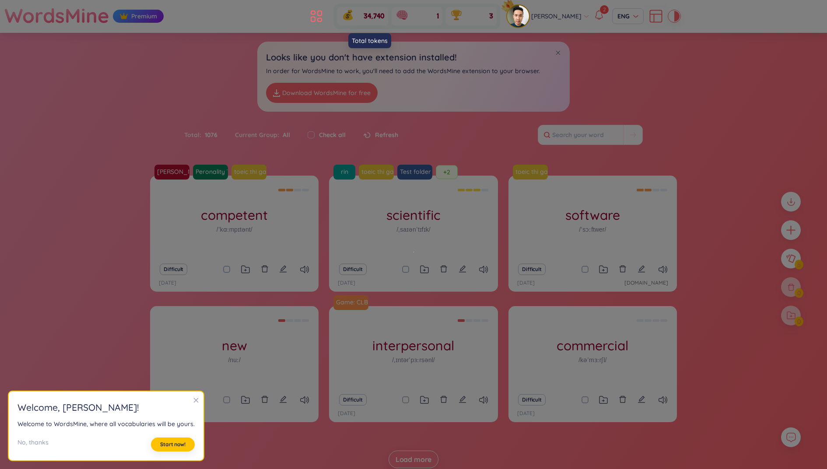
click at [353, 16] on icon at bounding box center [348, 16] width 10 height 8
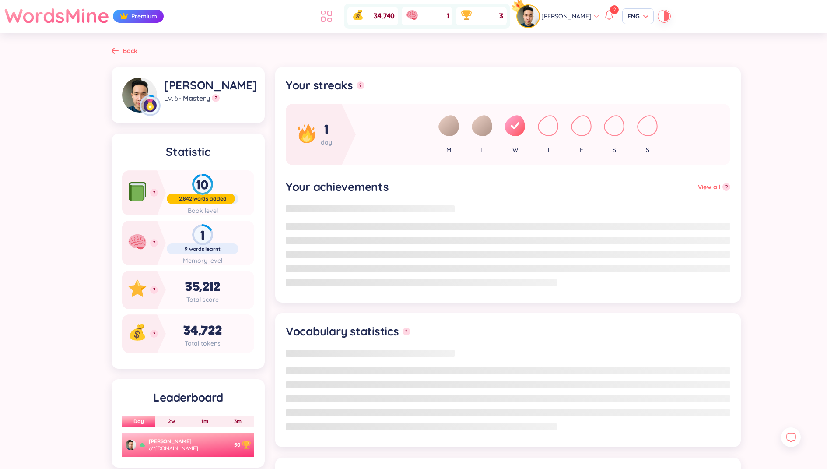
click at [329, 15] on icon at bounding box center [327, 16] width 16 height 16
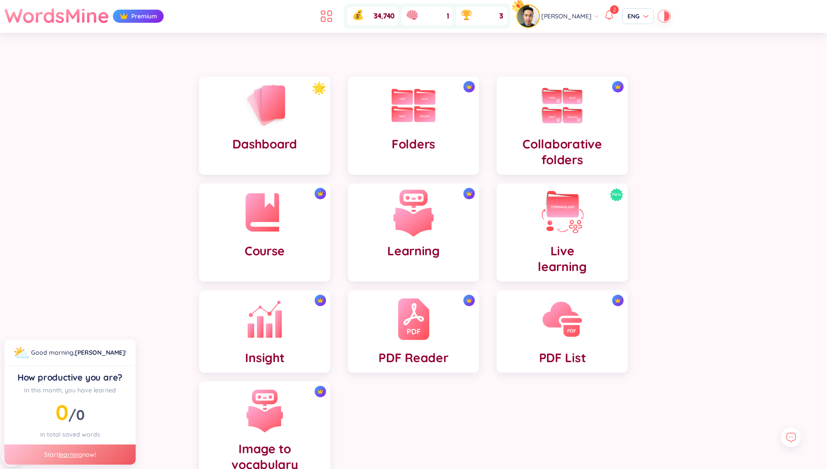
click at [420, 243] on h4 "Learning" at bounding box center [413, 251] width 53 height 16
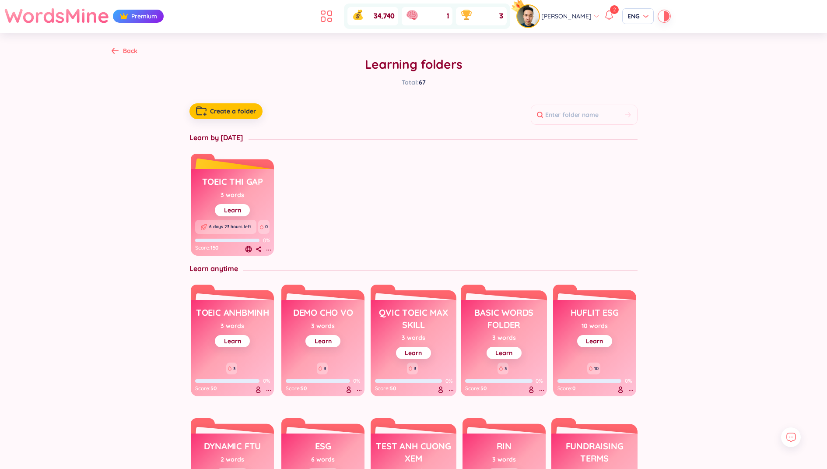
click at [233, 178] on h3 "toeic thi gap" at bounding box center [232, 183] width 61 height 17
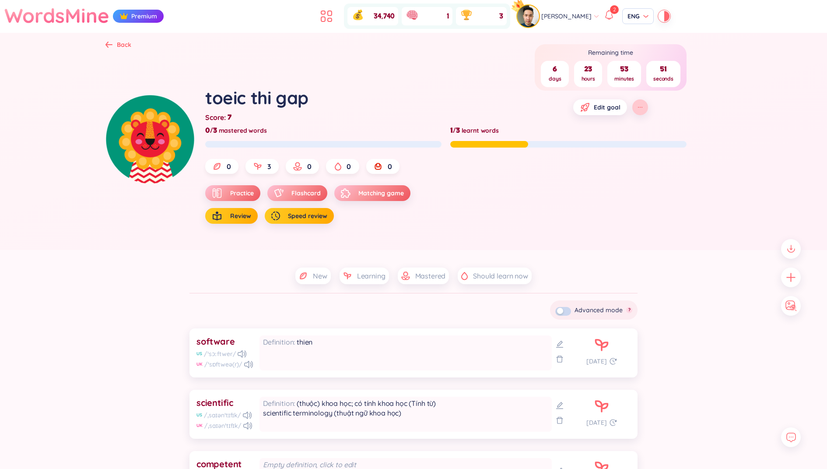
click at [637, 103] on button "button" at bounding box center [640, 107] width 16 height 16
click at [626, 127] on div "Learning history" at bounding box center [638, 130] width 46 height 10
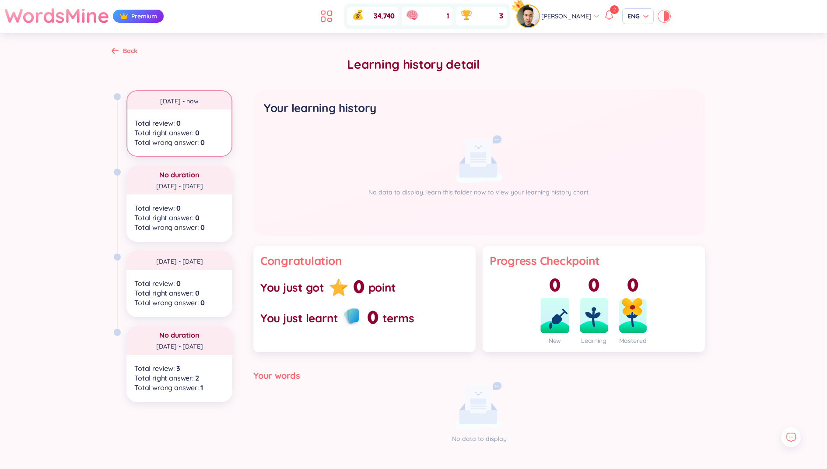
click at [77, 15] on h1 "WordsMine" at bounding box center [56, 15] width 105 height 31
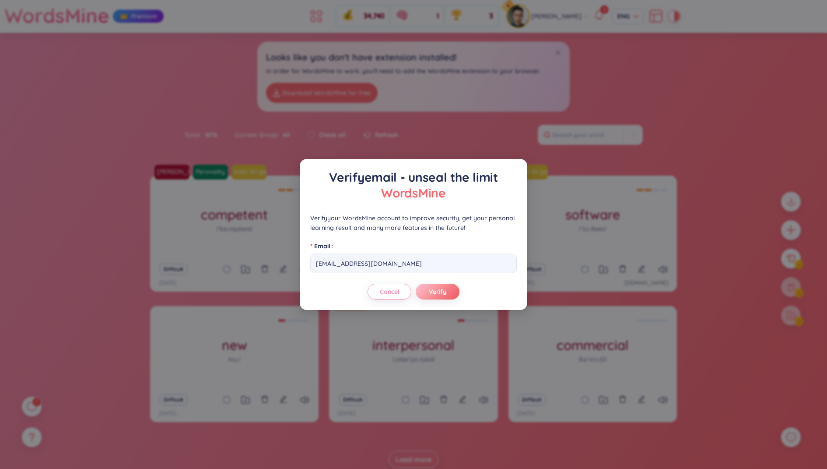
click at [131, 196] on div "Verify email - unseal the limit WordsMine Verify your WordsMine account to impr…" at bounding box center [413, 234] width 827 height 469
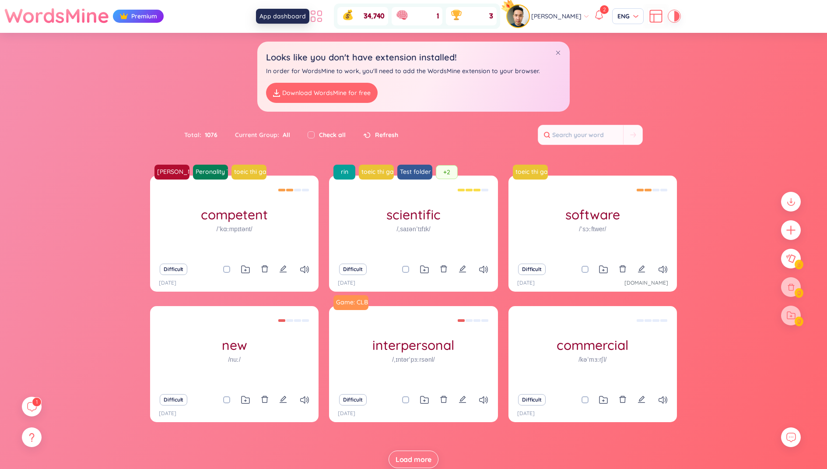
click at [316, 12] on icon at bounding box center [316, 16] width 16 height 16
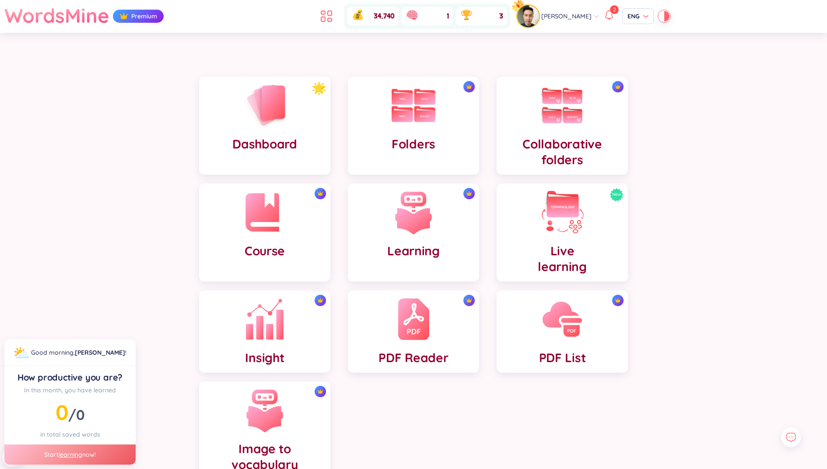
click at [291, 317] on div "Insight" at bounding box center [264, 331] width 131 height 82
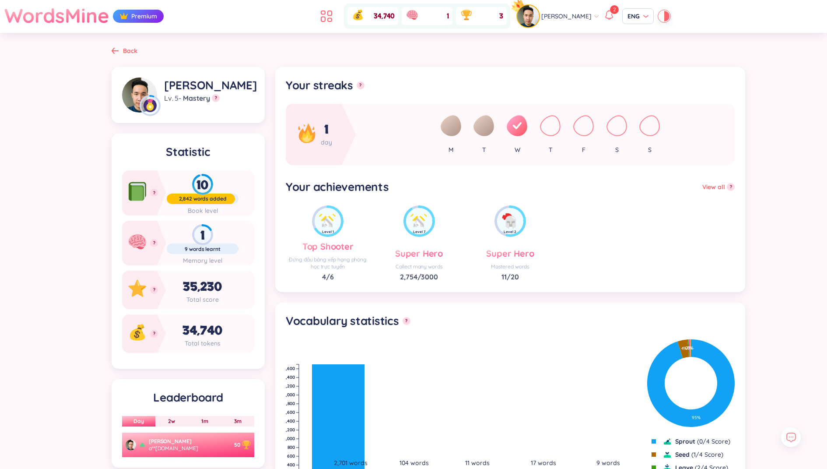
click at [53, 25] on h1 "WordsMine" at bounding box center [56, 15] width 105 height 31
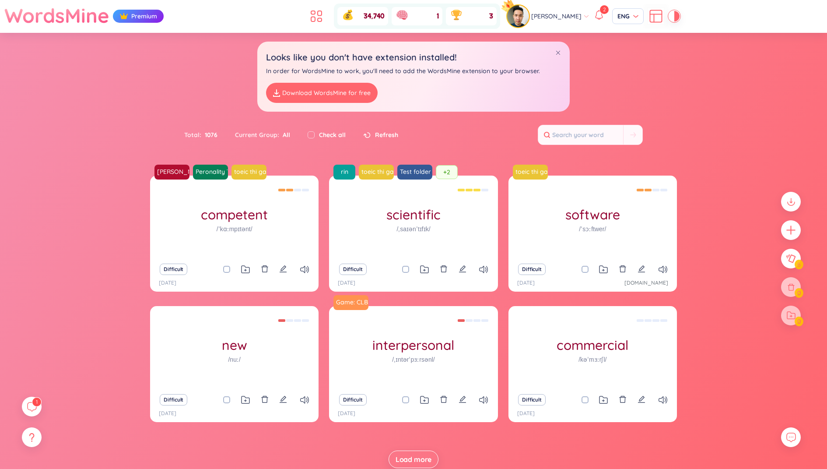
scroll to position [32, 0]
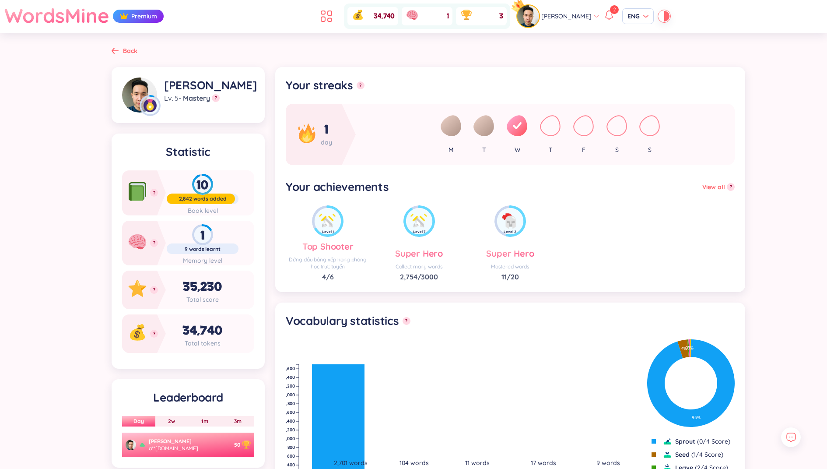
click at [50, 17] on h1 "WordsMine" at bounding box center [56, 15] width 105 height 31
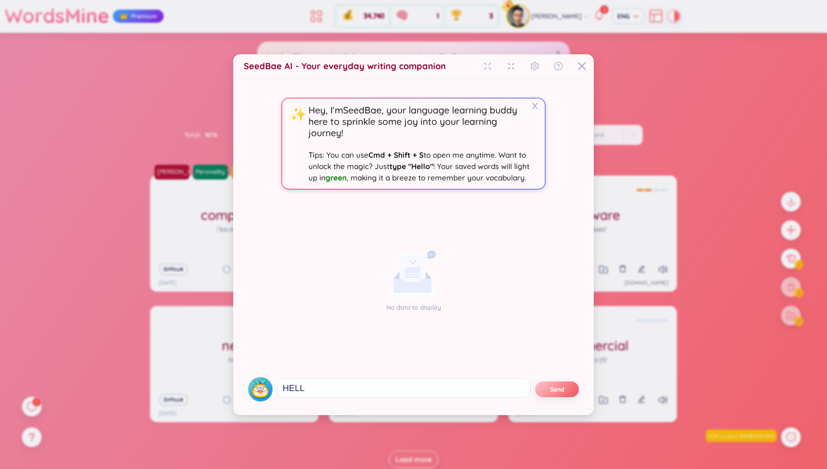
type textarea "HELLO"
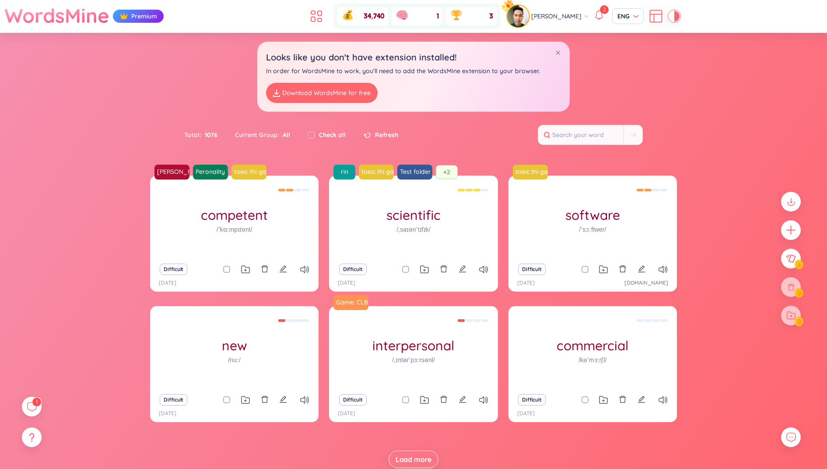
click at [20, 420] on div "Hien Pham :-) Peronality Traits Solvay toeic thi gap competent /ˈkɑːmpɪtənt/ (D…" at bounding box center [413, 330] width 827 height 310
click at [34, 410] on icon at bounding box center [31, 406] width 11 height 11
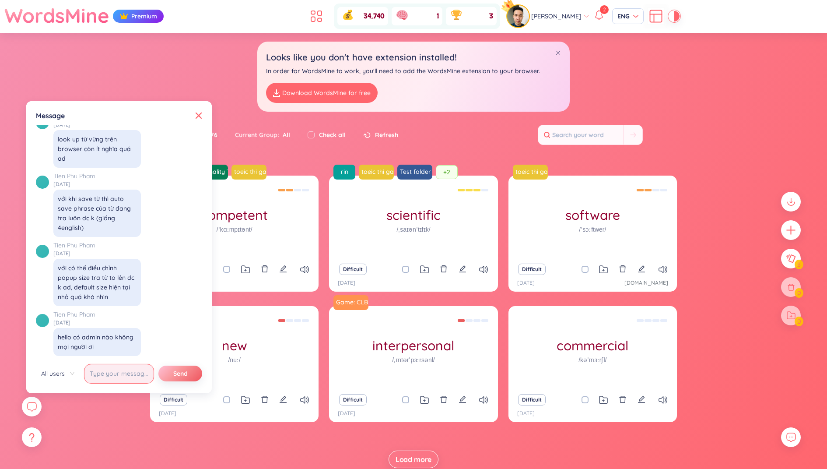
click at [121, 368] on input "text" at bounding box center [119, 374] width 70 height 20
